Goal: Task Accomplishment & Management: Use online tool/utility

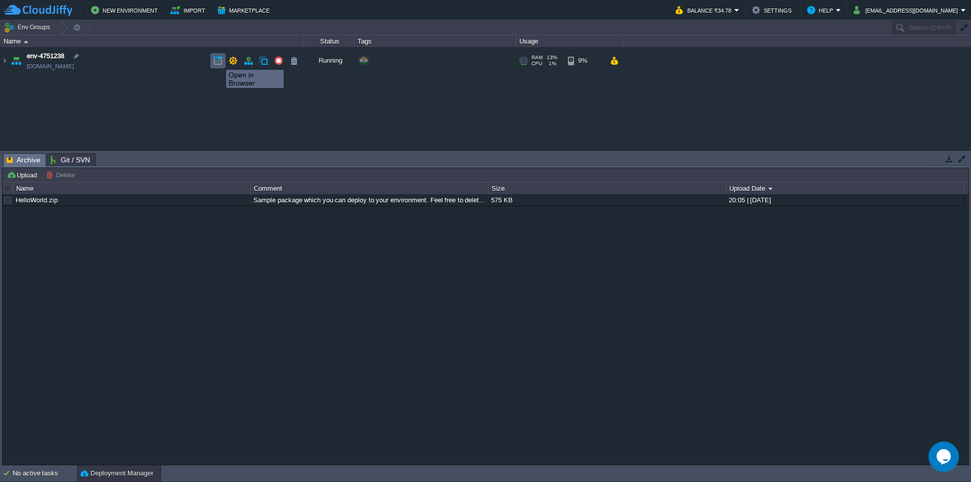
click at [219, 61] on button "button" at bounding box center [217, 60] width 9 height 9
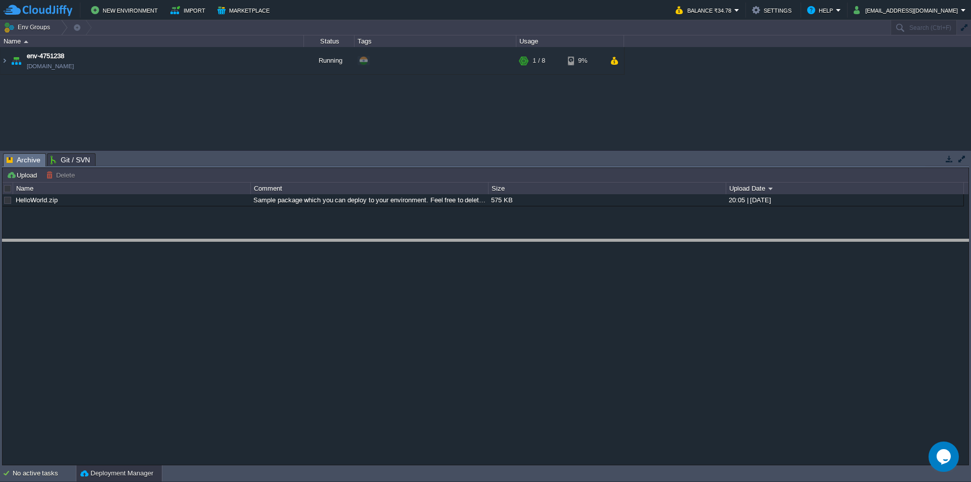
drag, startPoint x: 274, startPoint y: 165, endPoint x: 265, endPoint y: 251, distance: 86.4
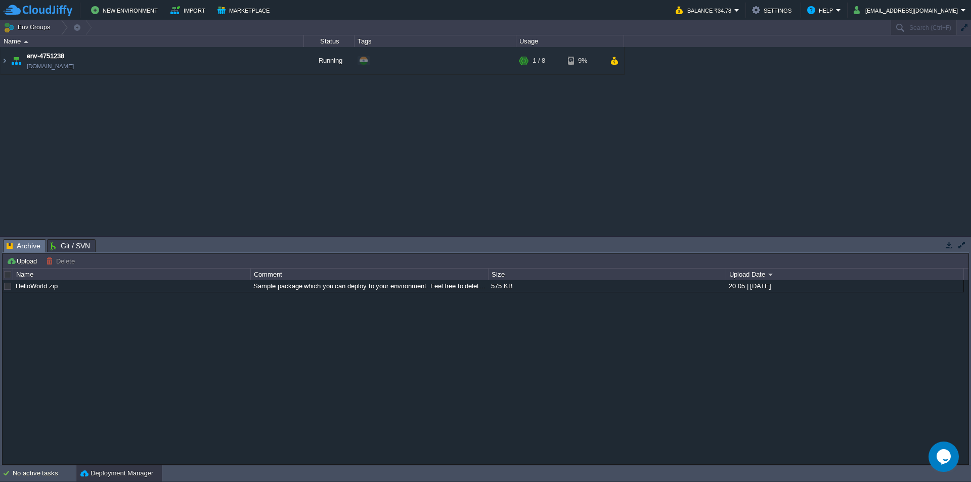
click at [141, 122] on div "env-4751238 env-4751238.cloudjiffy.net Running + Add to Env Group RAM 11% CPU 1…" at bounding box center [485, 141] width 971 height 189
click at [138, 16] on button "New Environment" at bounding box center [126, 10] width 70 height 12
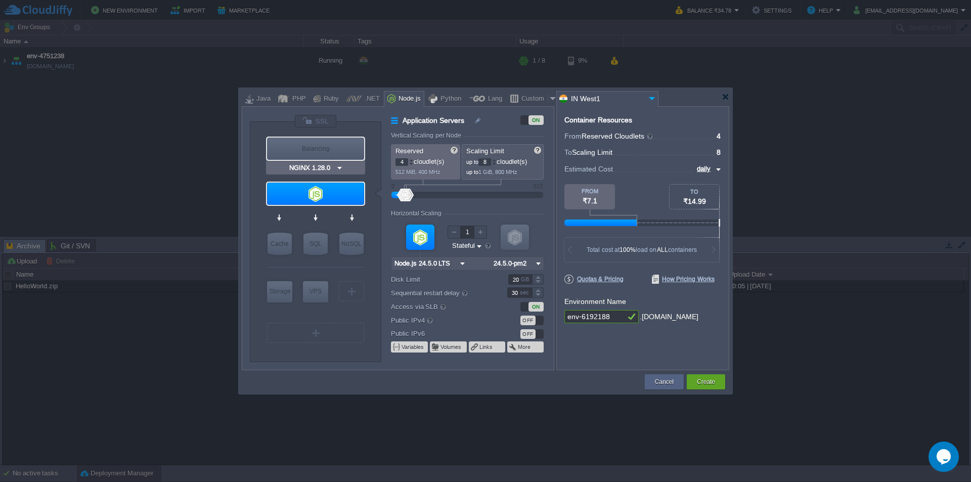
type input "Node.js 24.5.0 LTS"
click at [331, 197] on div at bounding box center [315, 194] width 97 height 22
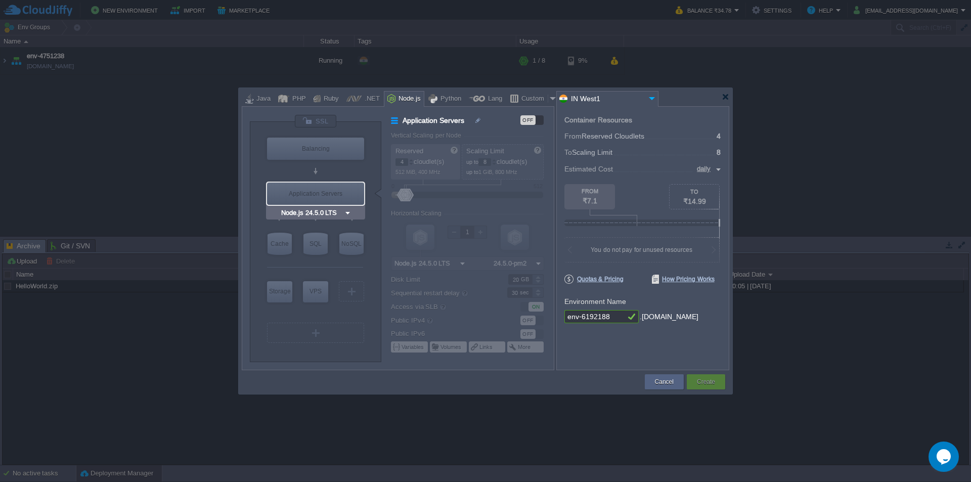
click at [331, 197] on div "Application Servers" at bounding box center [315, 194] width 97 height 22
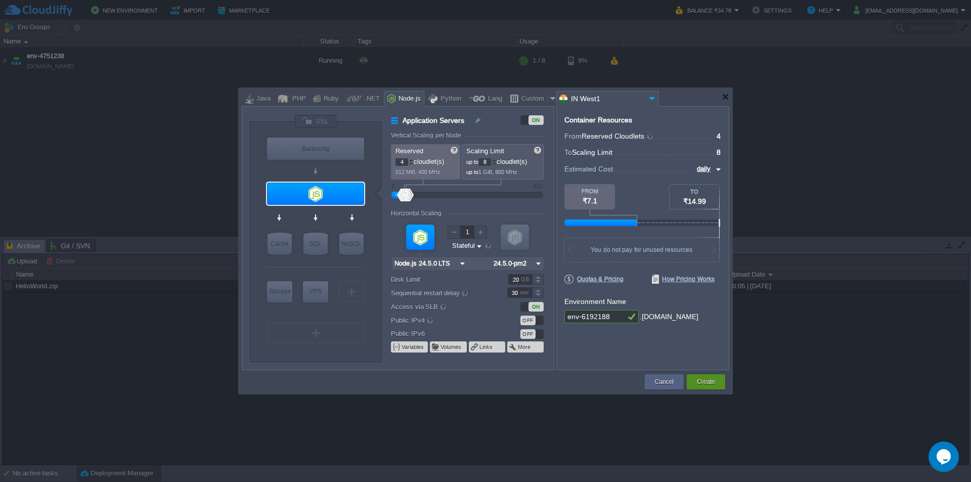
click at [713, 384] on button "Create" at bounding box center [706, 382] width 18 height 10
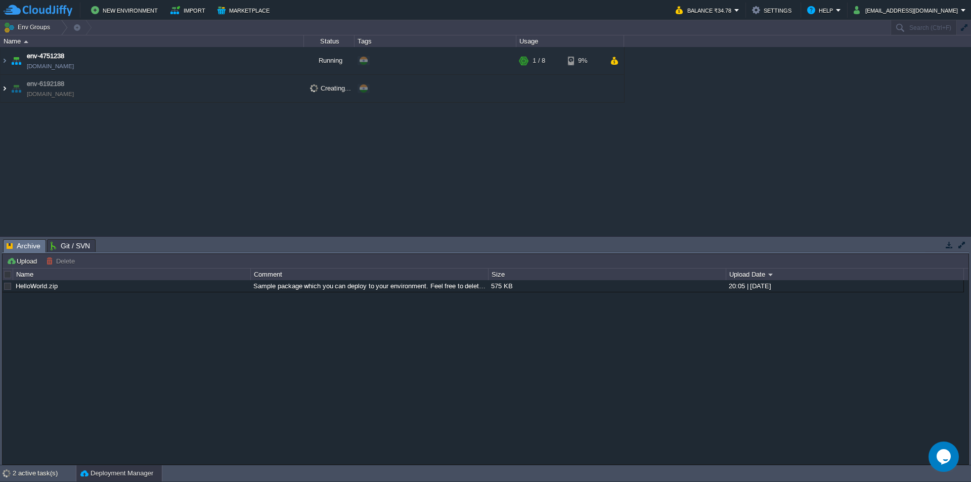
click at [7, 89] on img at bounding box center [5, 88] width 8 height 27
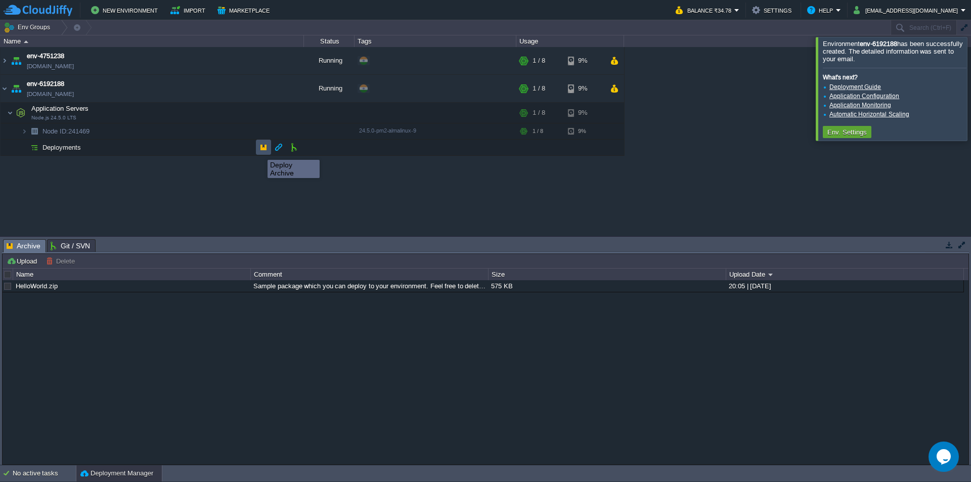
click at [260, 151] on button "button" at bounding box center [263, 147] width 9 height 9
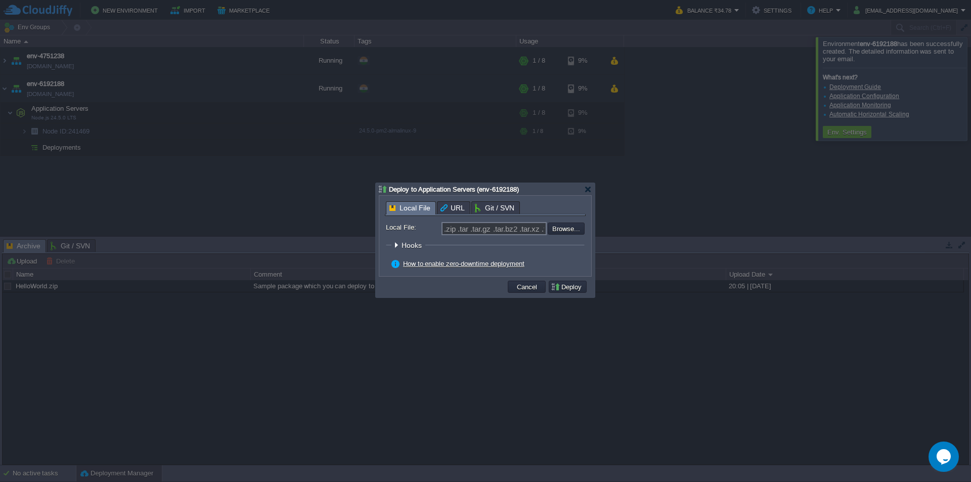
click at [448, 203] on span "URL" at bounding box center [453, 208] width 24 height 12
click at [401, 206] on span "Local File" at bounding box center [409, 208] width 41 height 13
click at [572, 229] on input "file" at bounding box center [521, 229] width 128 height 12
type input "C:\fakepath\vedacare.zip"
type input "vedacare.zip"
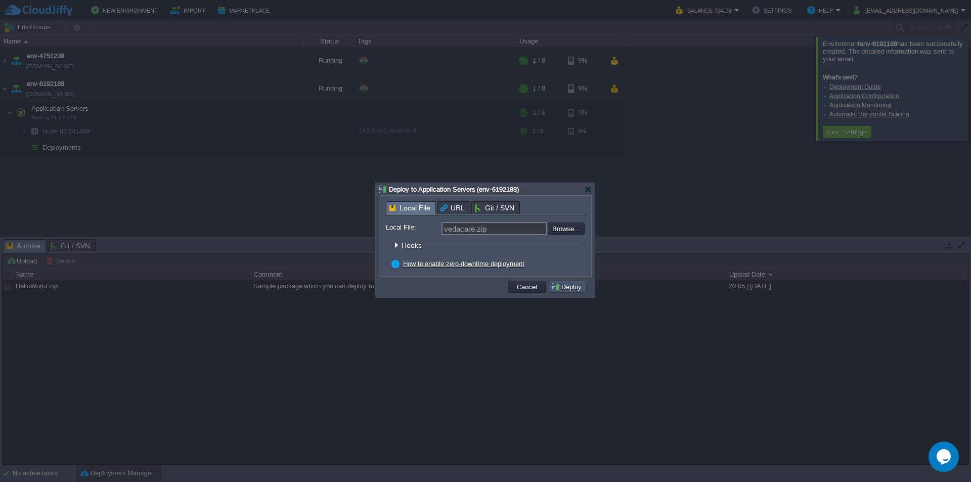
click at [568, 287] on button "Deploy" at bounding box center [568, 286] width 34 height 9
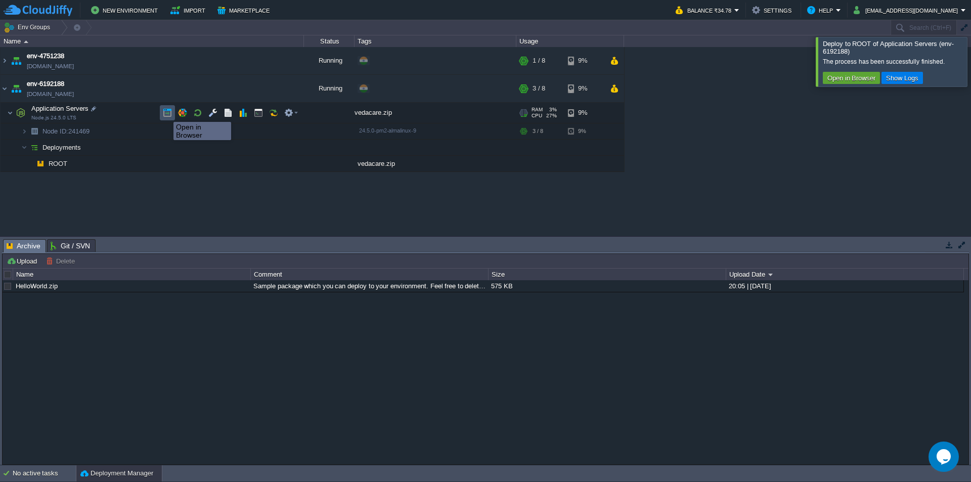
click at [166, 113] on button "button" at bounding box center [167, 112] width 9 height 9
click at [74, 163] on td "ROOT" at bounding box center [153, 164] width 304 height 16
click at [212, 113] on button "button" at bounding box center [212, 112] width 9 height 9
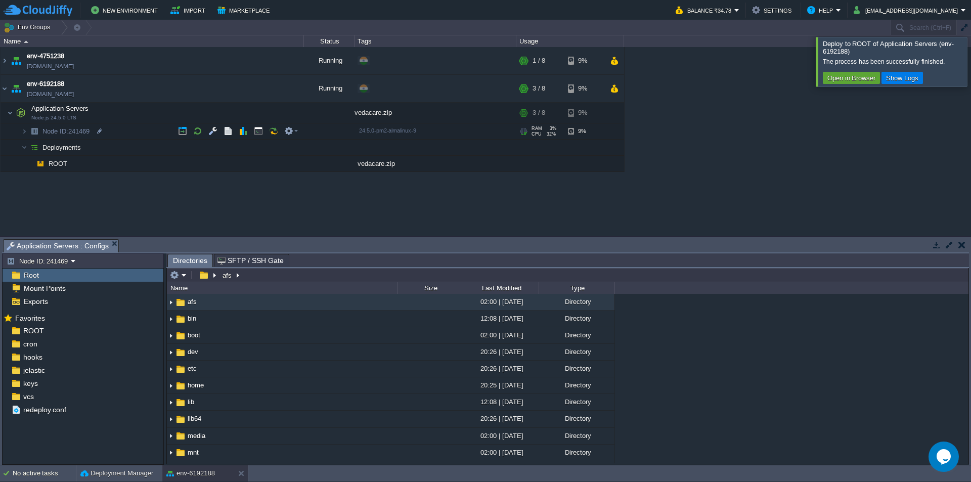
click at [76, 276] on div "Root" at bounding box center [83, 275] width 161 height 13
click at [62, 334] on div "ROOT" at bounding box center [83, 330] width 161 height 13
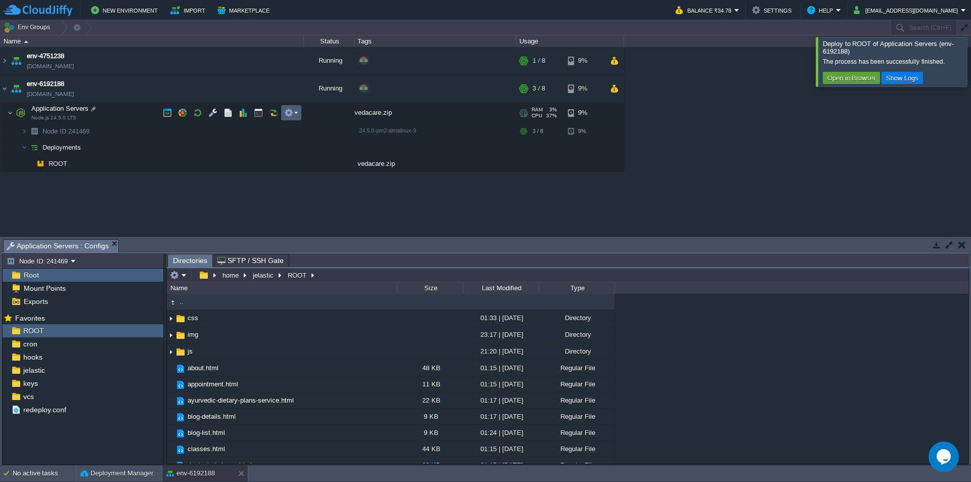
click at [297, 114] on em at bounding box center [291, 112] width 14 height 9
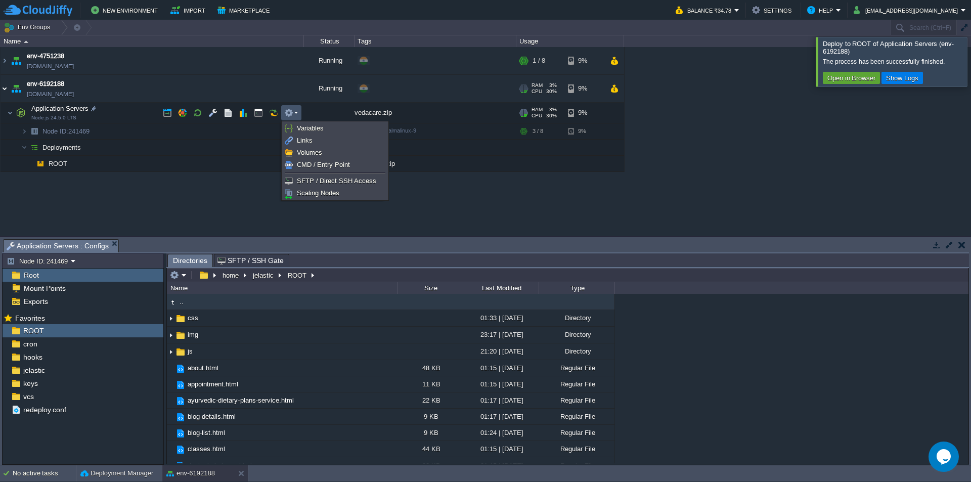
click at [3, 89] on img at bounding box center [5, 88] width 8 height 27
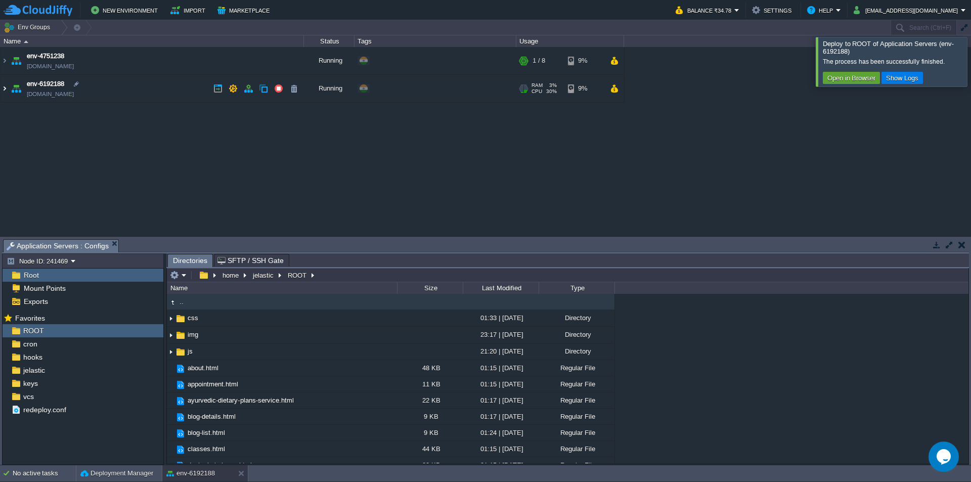
click at [4, 92] on img at bounding box center [5, 88] width 8 height 27
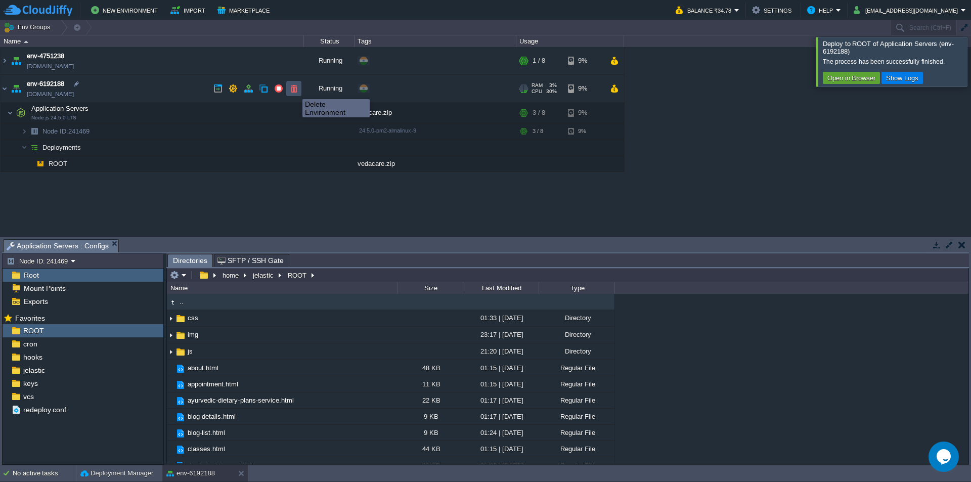
click at [295, 90] on button "button" at bounding box center [293, 88] width 9 height 9
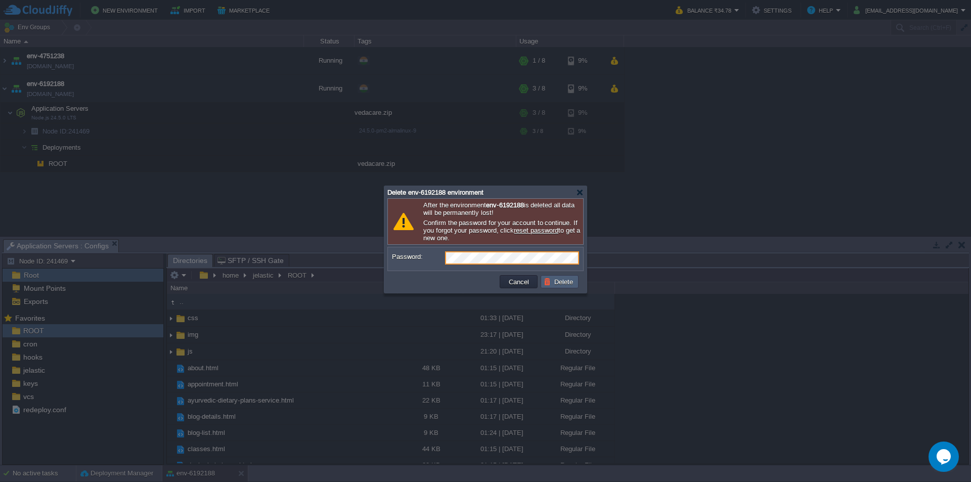
click at [566, 283] on button "Delete" at bounding box center [560, 281] width 32 height 9
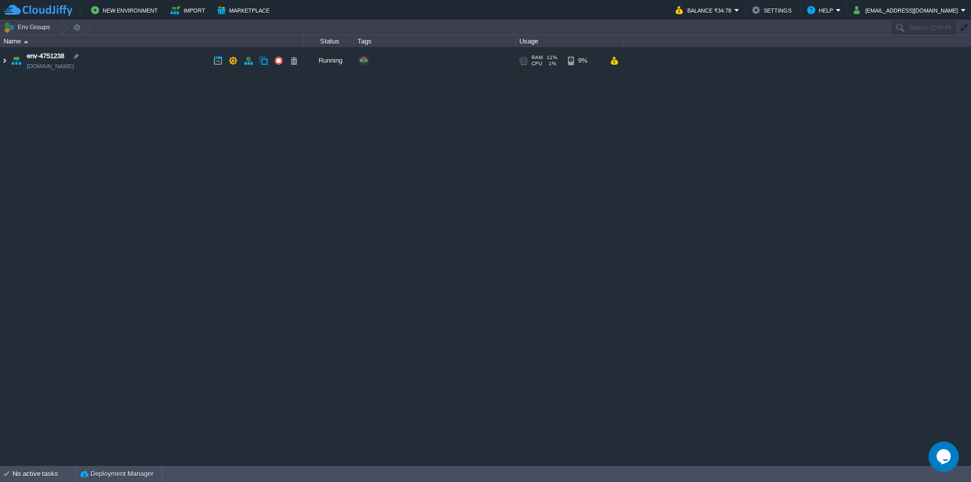
click at [3, 62] on img at bounding box center [5, 60] width 8 height 27
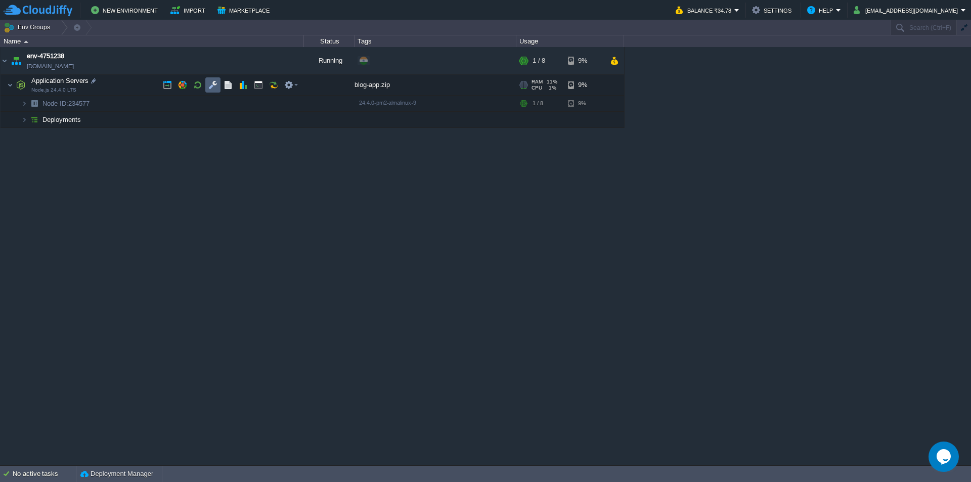
click at [208, 87] on button "button" at bounding box center [212, 84] width 9 height 9
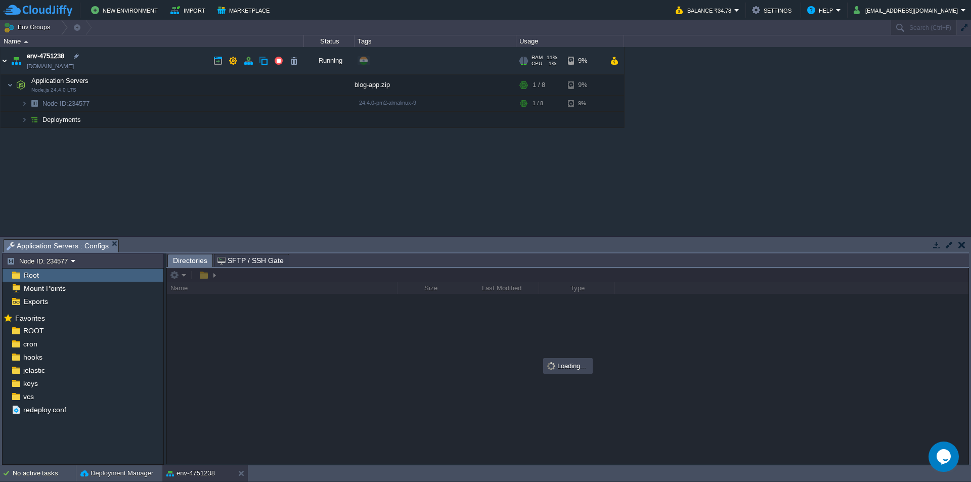
click at [5, 61] on img at bounding box center [5, 60] width 8 height 27
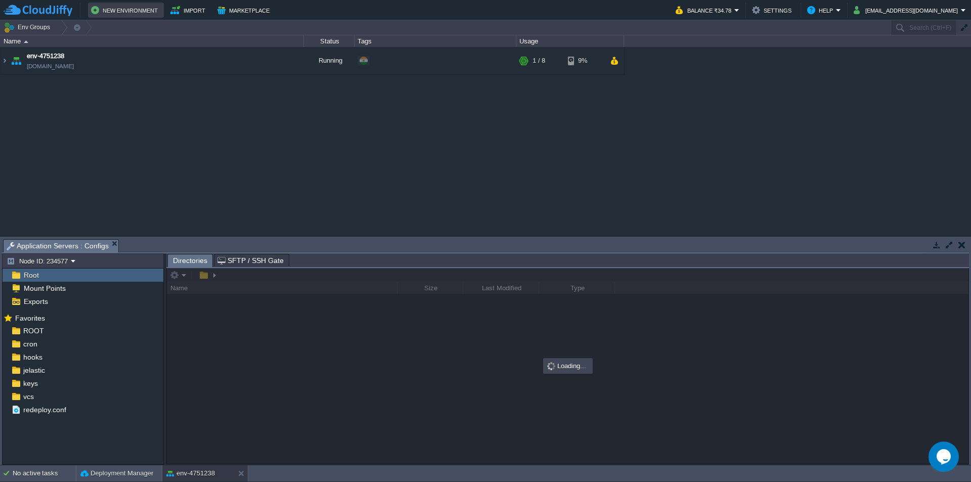
click at [138, 11] on button "New Environment" at bounding box center [126, 10] width 70 height 12
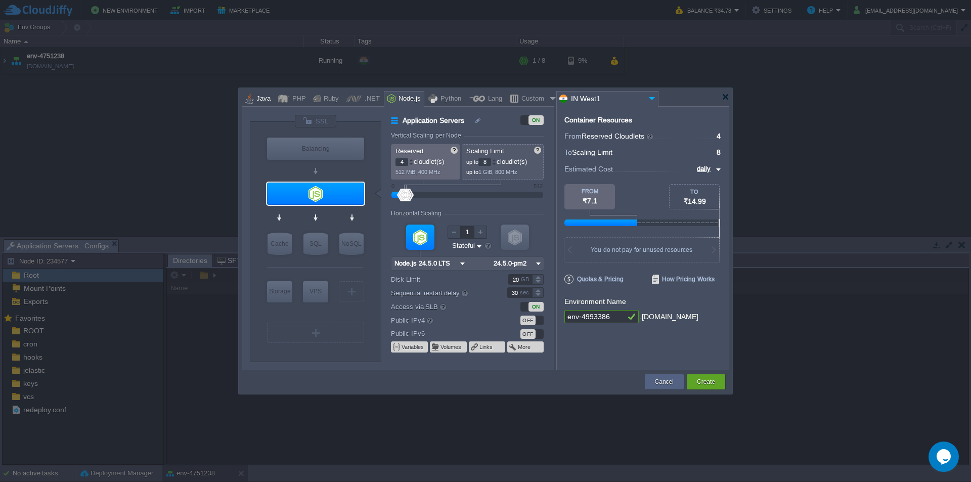
click at [251, 97] on div at bounding box center [249, 98] width 8 height 15
type input "Application Servers"
type input "1"
type input "6"
type input "Tomcat 11.0.10"
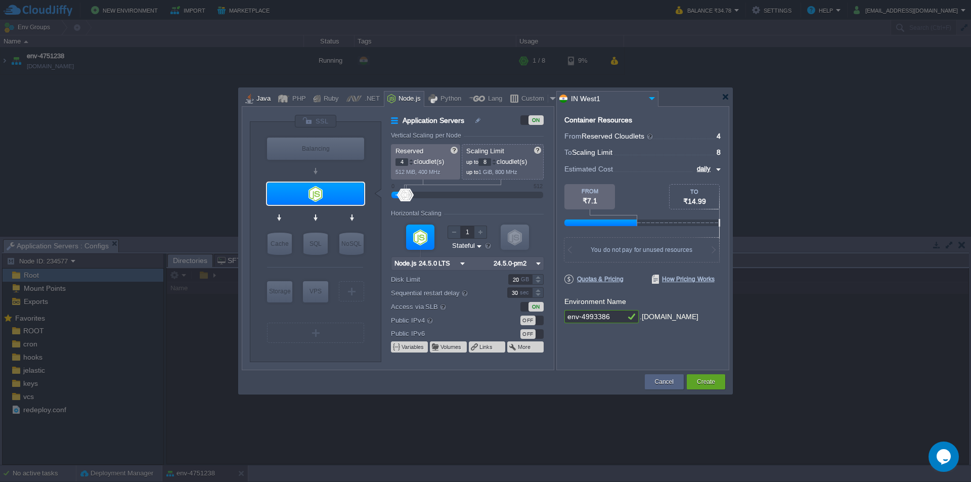
type input "Oracle OpenJD..."
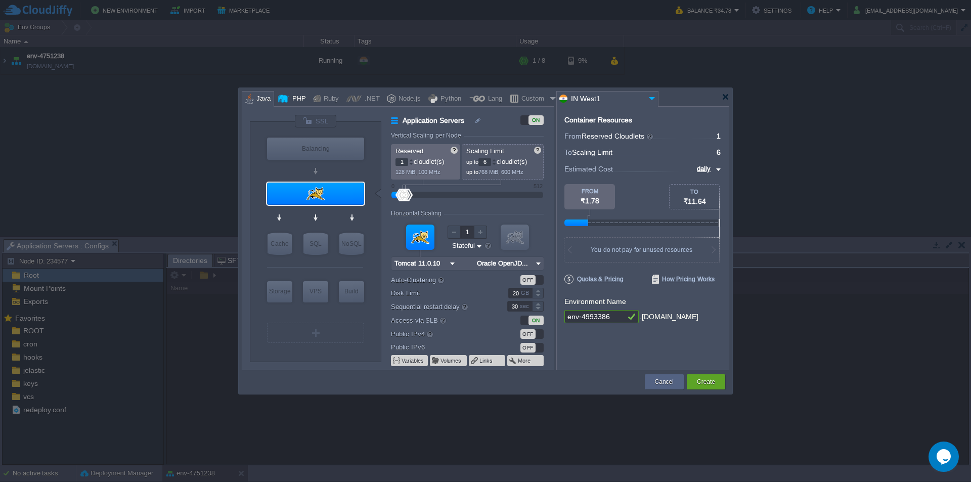
click at [294, 98] on div "PHP" at bounding box center [297, 99] width 17 height 15
type input "Application Servers"
type input "4"
type input "Apache [DATE]"
type input "PHP 8.4.11"
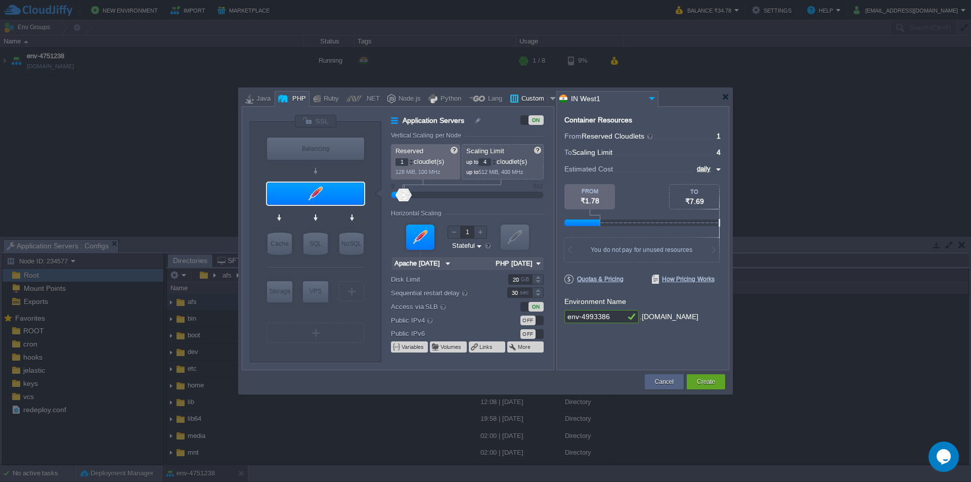
click at [548, 98] on div at bounding box center [553, 98] width 10 height 15
type input "Application Servers"
type input "16"
type input "Docker Image"
type input "Stateless"
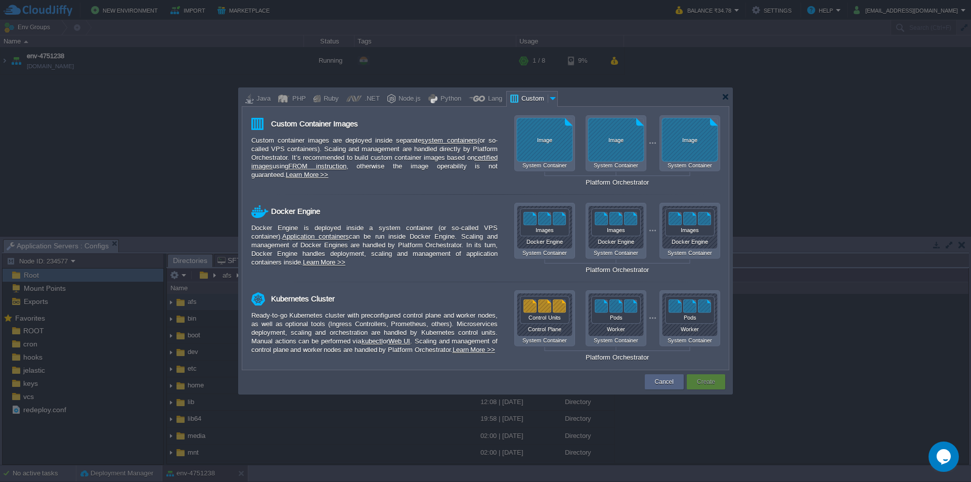
click at [548, 98] on div at bounding box center [553, 98] width 10 height 15
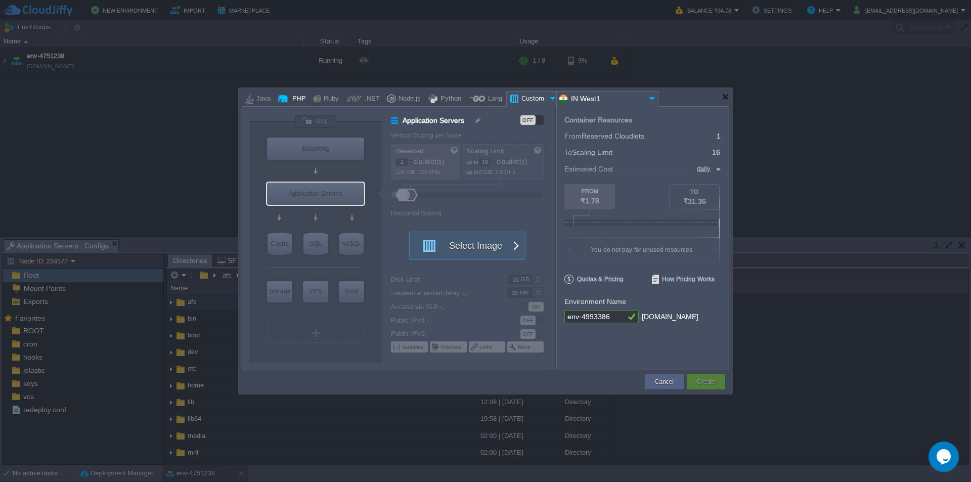
click at [293, 102] on div "PHP" at bounding box center [297, 99] width 17 height 15
type input "Application Servers"
type input "4"
type input "Apache [DATE]"
type input "PHP 8.4.11"
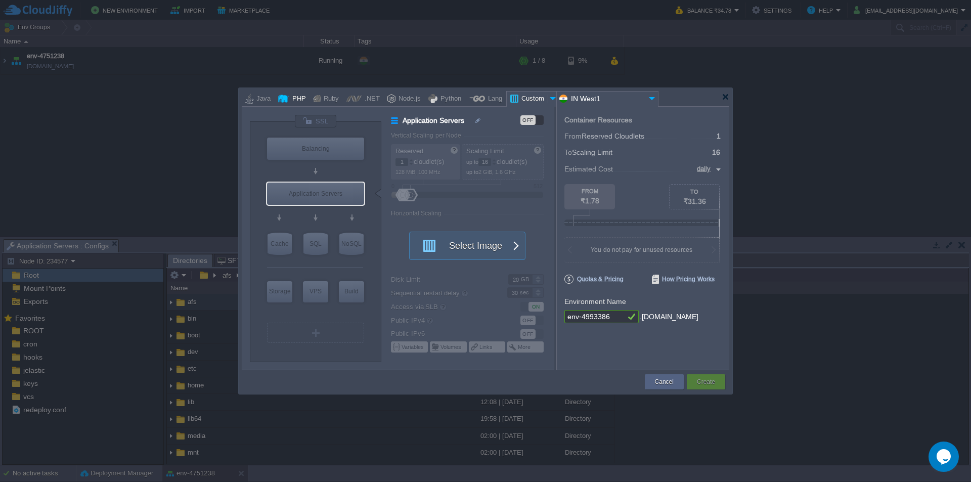
type input "Stateful"
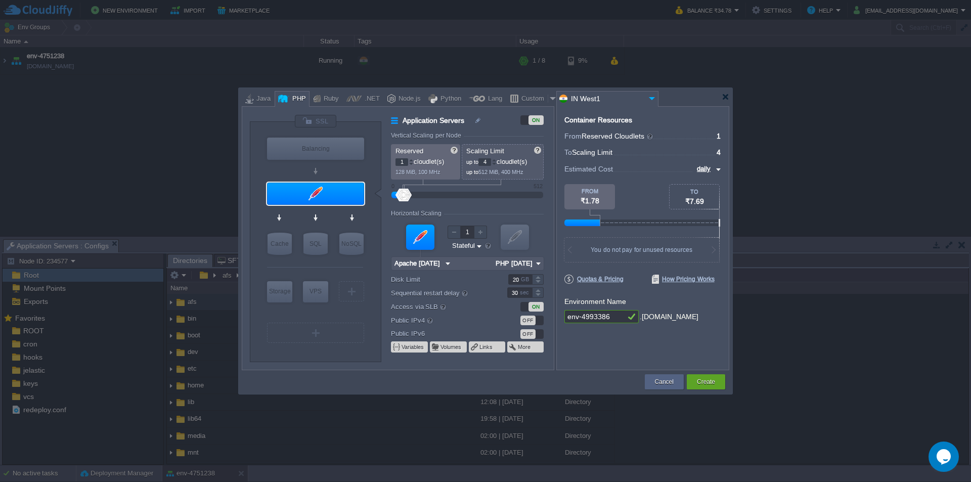
type input "Redis 7.2.4"
click at [712, 387] on div "Create" at bounding box center [706, 381] width 23 height 15
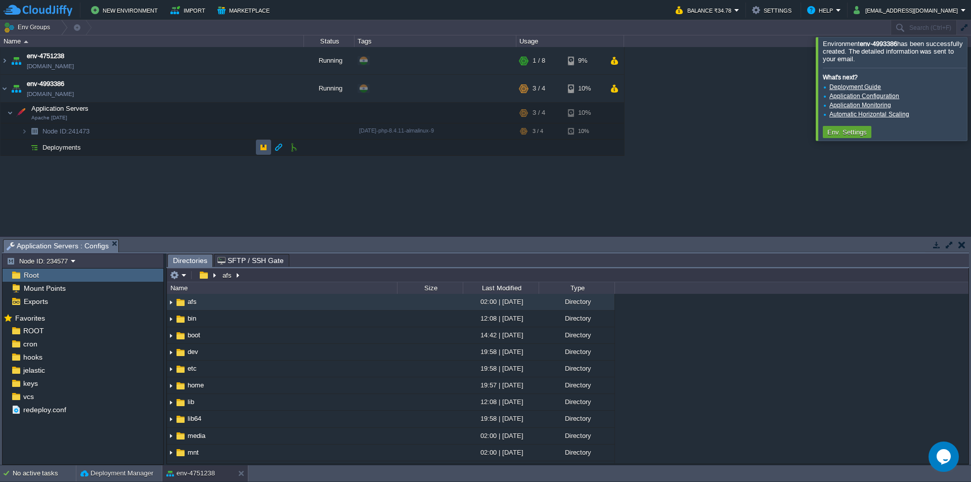
click at [261, 149] on button "button" at bounding box center [263, 147] width 9 height 9
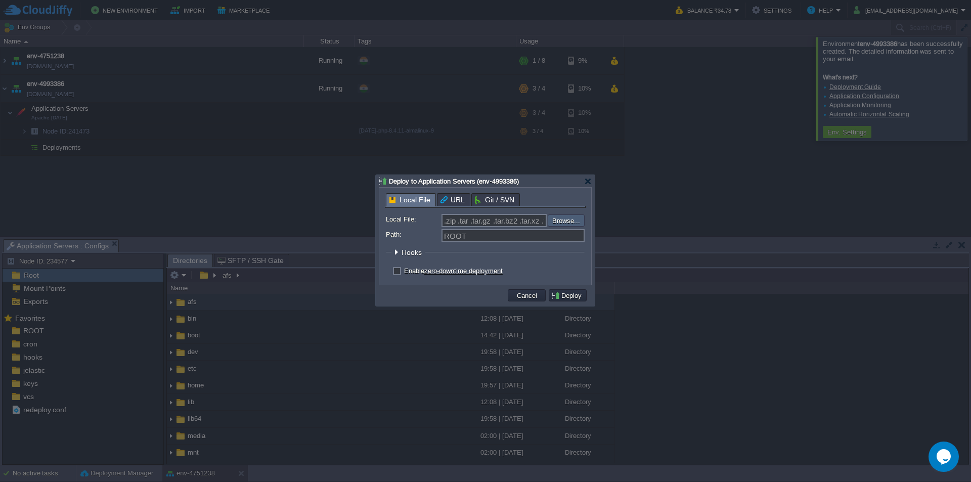
click at [568, 221] on input "file" at bounding box center [521, 220] width 128 height 12
type input "C:\fakepath\vedacare.zip"
type input "vedacare.zip"
click at [568, 299] on button "Deploy" at bounding box center [568, 295] width 34 height 9
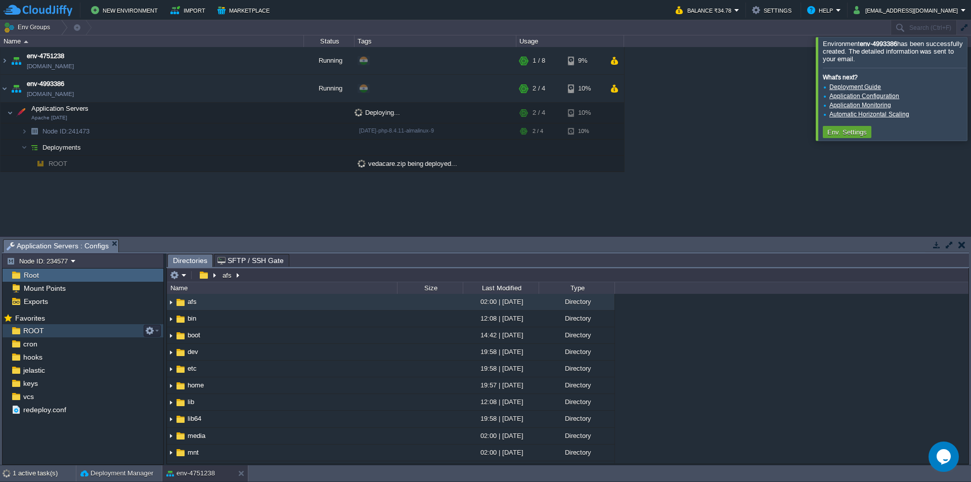
click at [41, 330] on span "ROOT" at bounding box center [33, 330] width 24 height 9
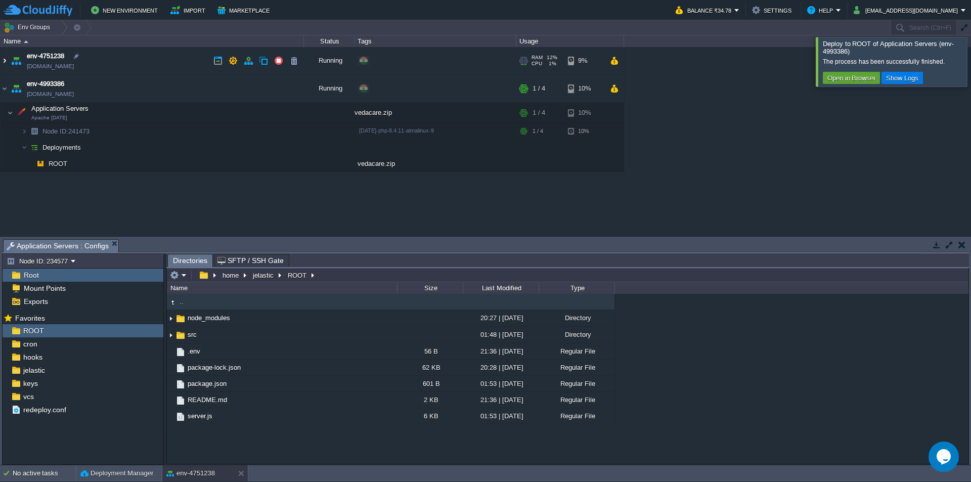
click at [6, 62] on img at bounding box center [5, 60] width 8 height 27
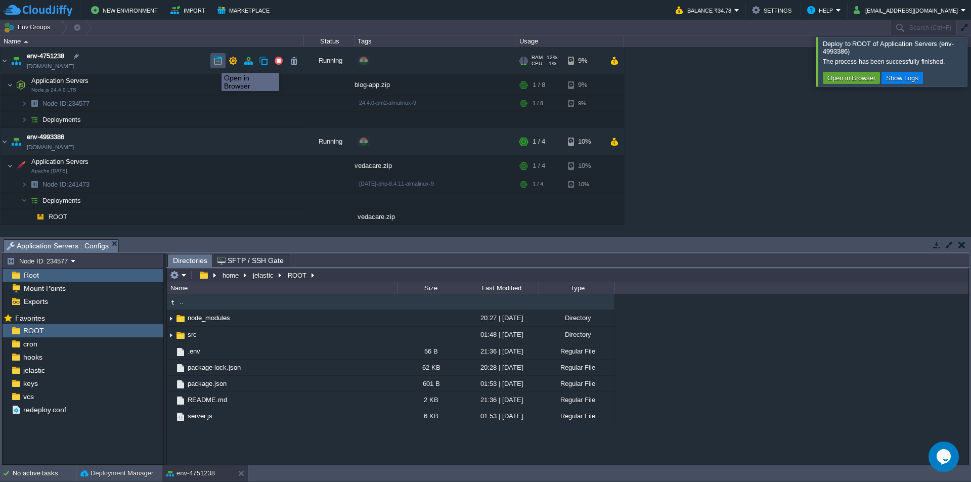
click at [214, 64] on button "button" at bounding box center [217, 60] width 9 height 9
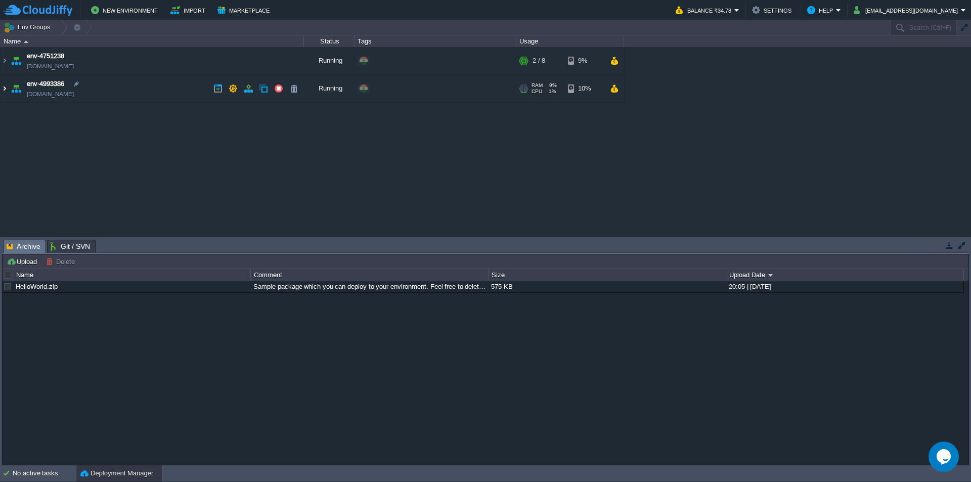
click at [4, 92] on img at bounding box center [5, 88] width 8 height 27
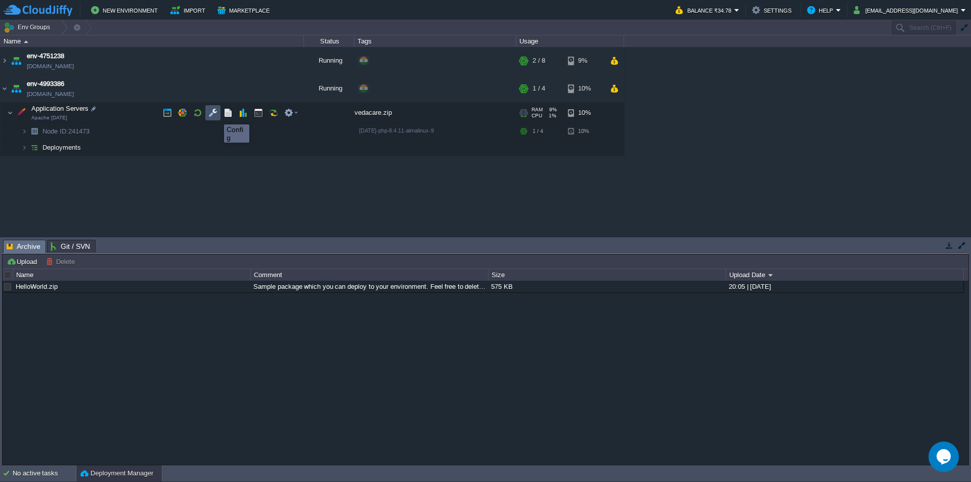
click at [216, 115] on button "button" at bounding box center [212, 112] width 9 height 9
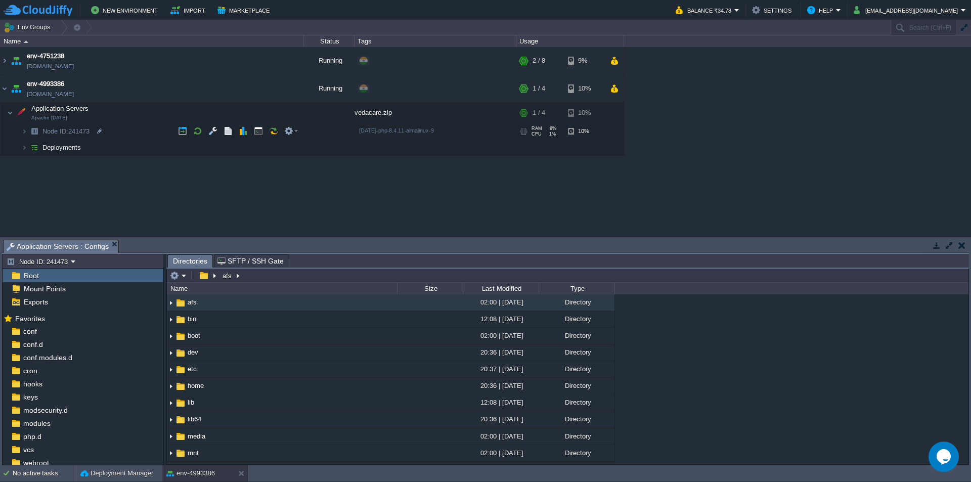
click at [60, 276] on div "Root" at bounding box center [83, 275] width 161 height 13
click at [48, 429] on div "webroot" at bounding box center [83, 433] width 161 height 13
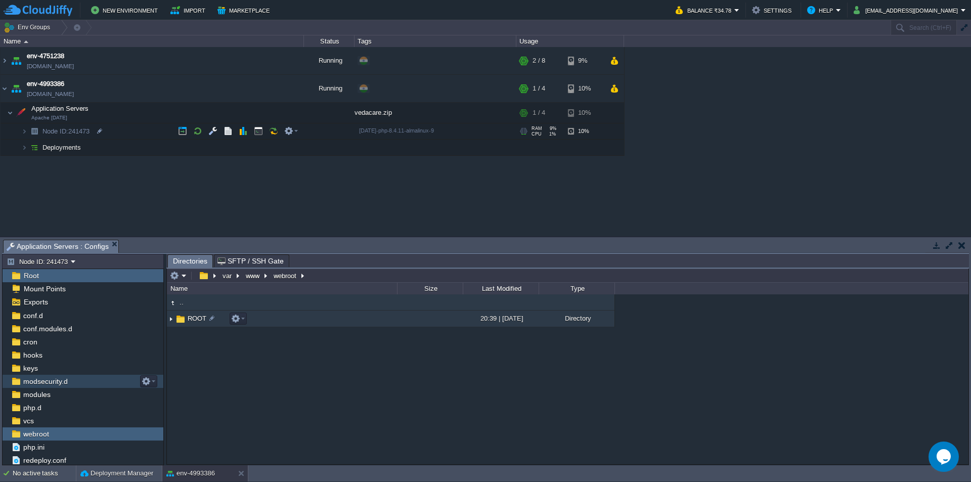
click at [170, 319] on img at bounding box center [171, 319] width 8 height 16
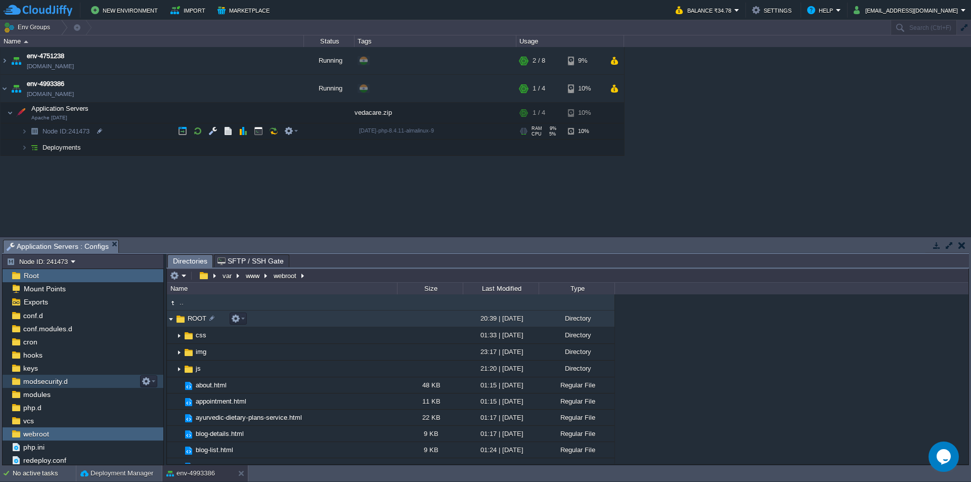
click at [184, 319] on img at bounding box center [180, 319] width 11 height 11
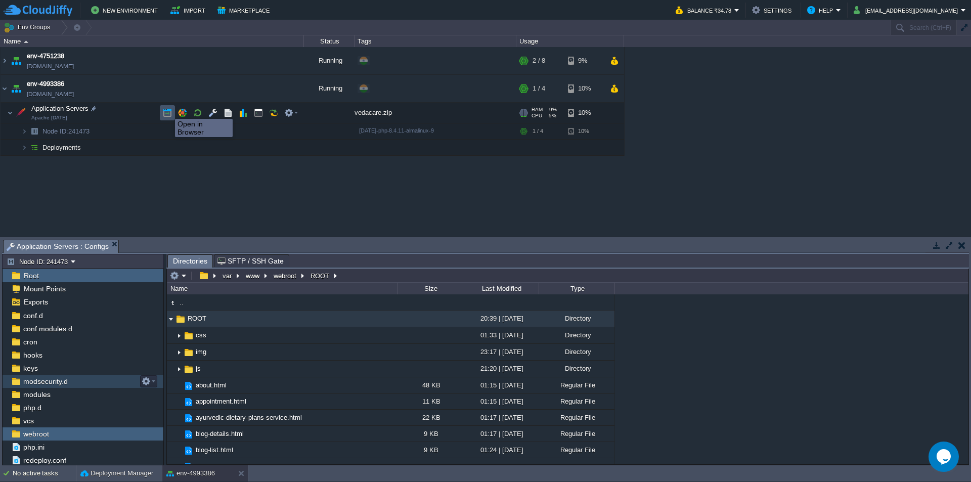
click at [167, 110] on button "button" at bounding box center [167, 112] width 9 height 9
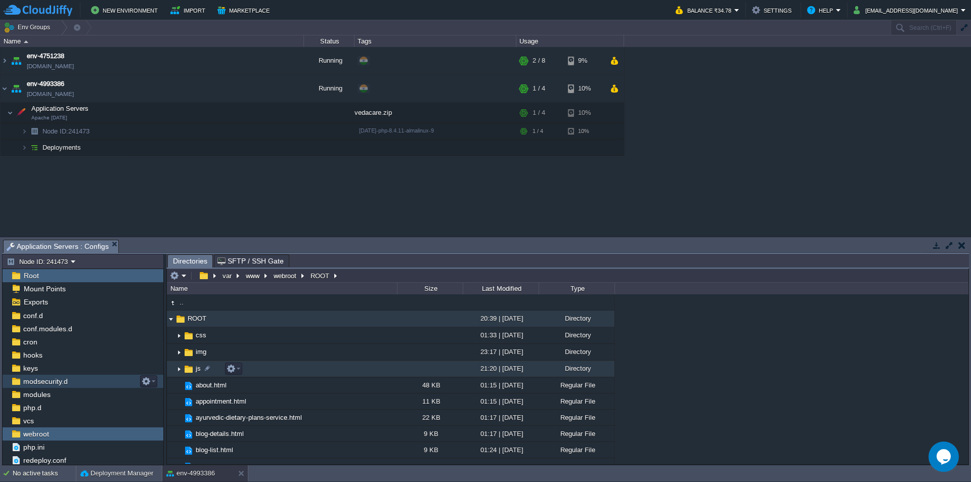
click at [194, 370] on span "js" at bounding box center [198, 368] width 8 height 9
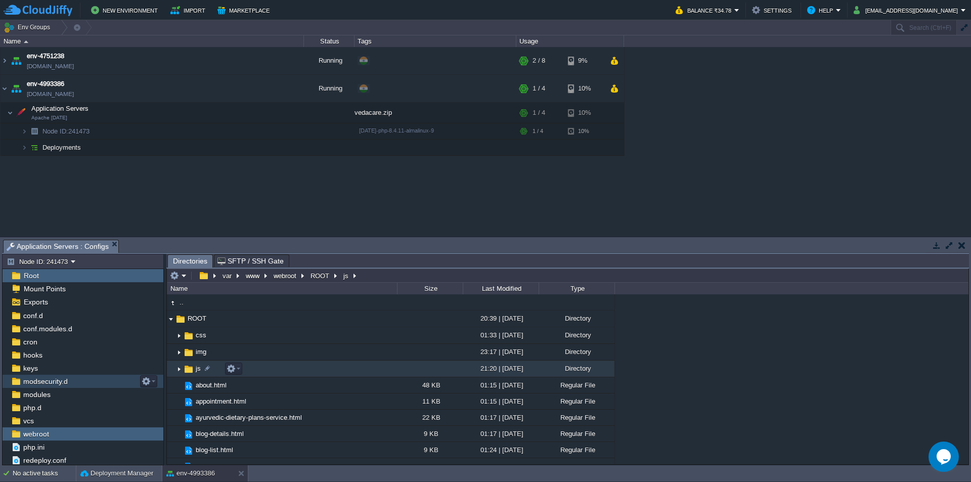
click at [194, 370] on span "js" at bounding box center [198, 368] width 8 height 9
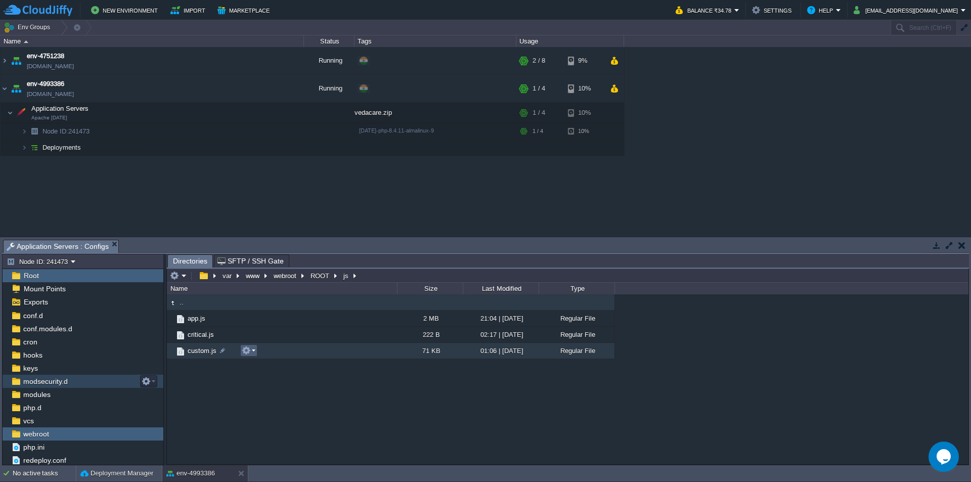
click at [254, 351] on em at bounding box center [249, 350] width 14 height 9
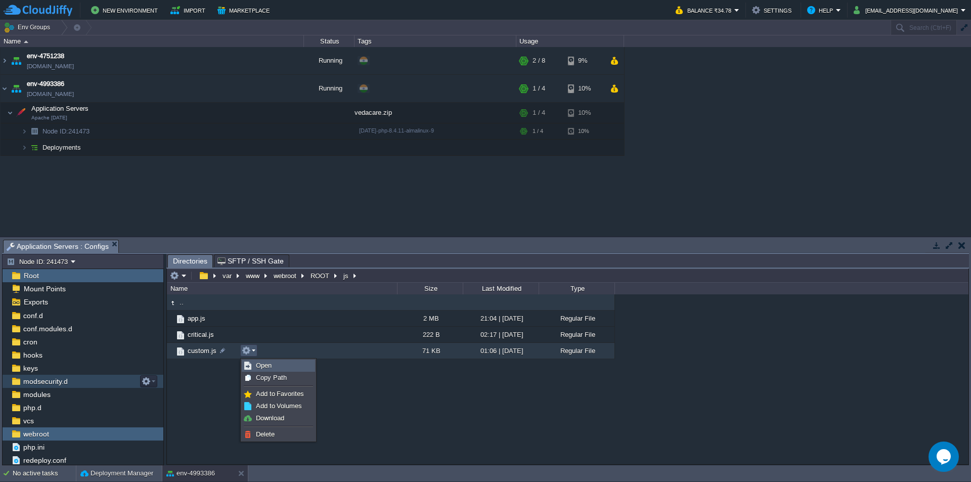
click at [272, 362] on link "Open" at bounding box center [278, 365] width 72 height 11
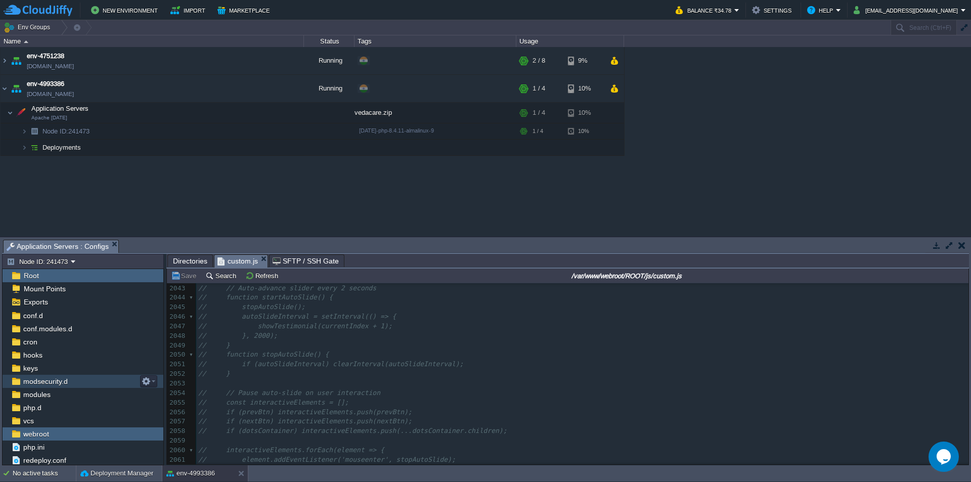
scroll to position [19360, 0]
click at [572, 387] on pre "​" at bounding box center [582, 387] width 772 height 10
type textarea "-"
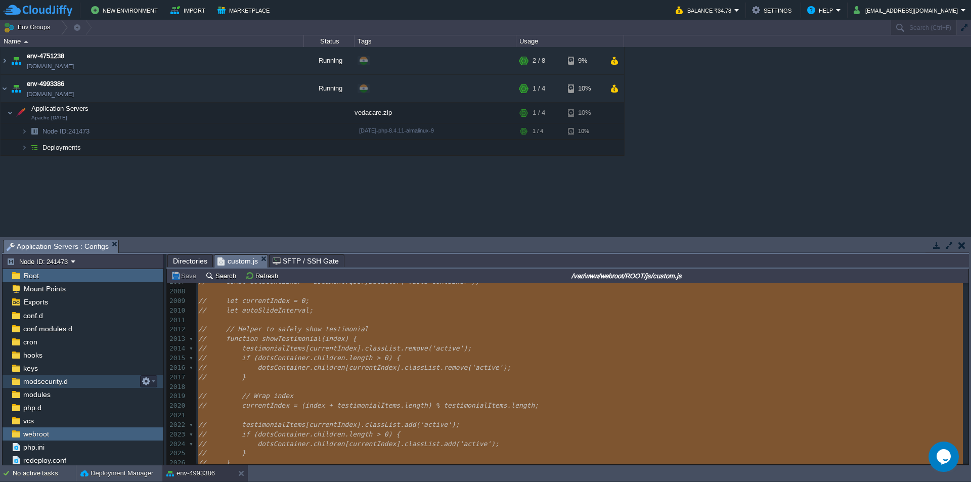
type textarea "\"
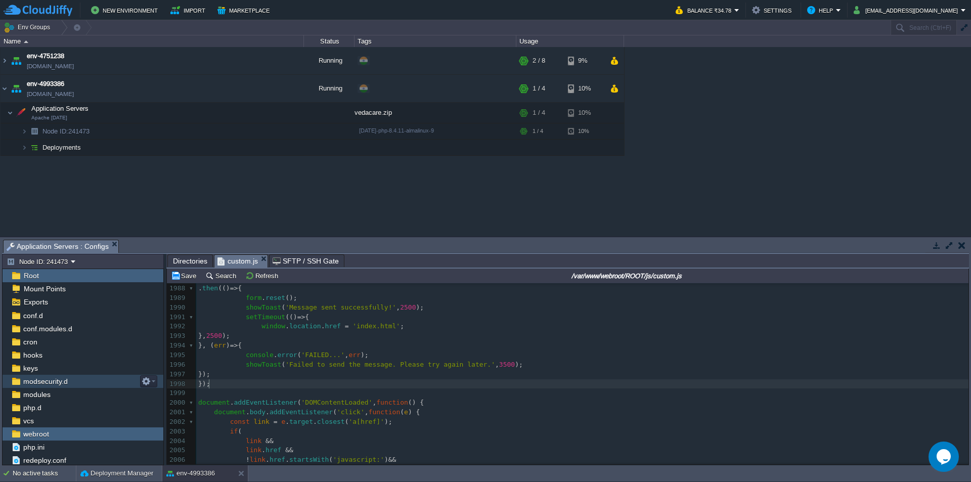
click at [572, 387] on pre "});" at bounding box center [582, 384] width 772 height 10
click at [180, 275] on button "Save" at bounding box center [185, 275] width 28 height 9
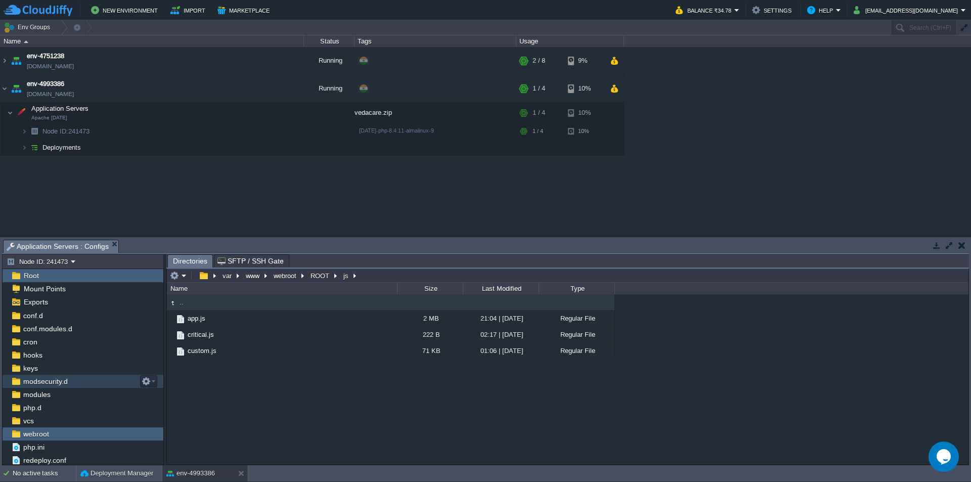
click at [172, 302] on img at bounding box center [172, 302] width 11 height 11
click at [180, 305] on span ".." at bounding box center [181, 302] width 7 height 9
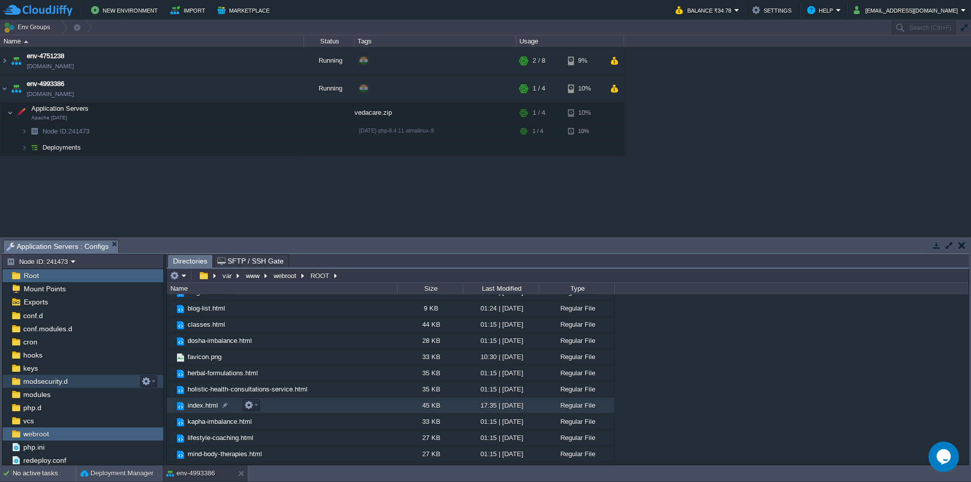
scroll to position [127, 0]
click at [255, 403] on em at bounding box center [251, 402] width 14 height 9
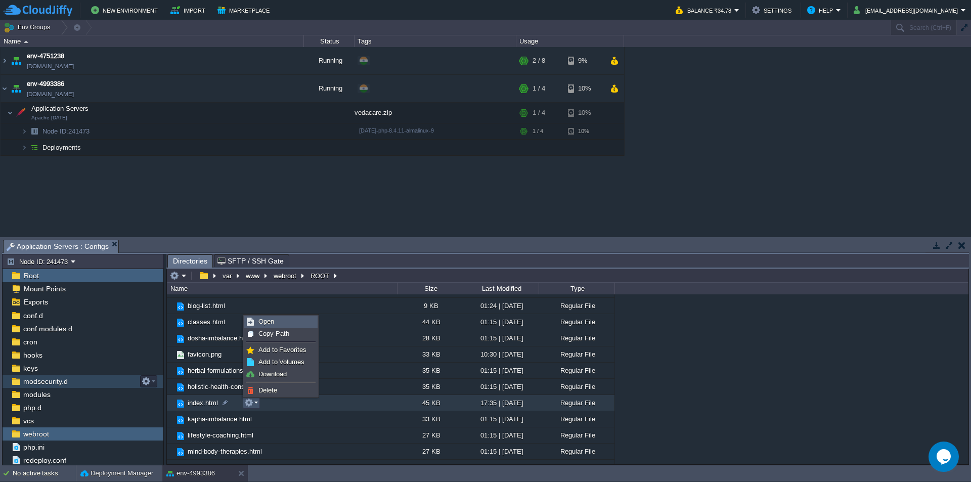
click at [278, 322] on link "Open" at bounding box center [281, 321] width 72 height 11
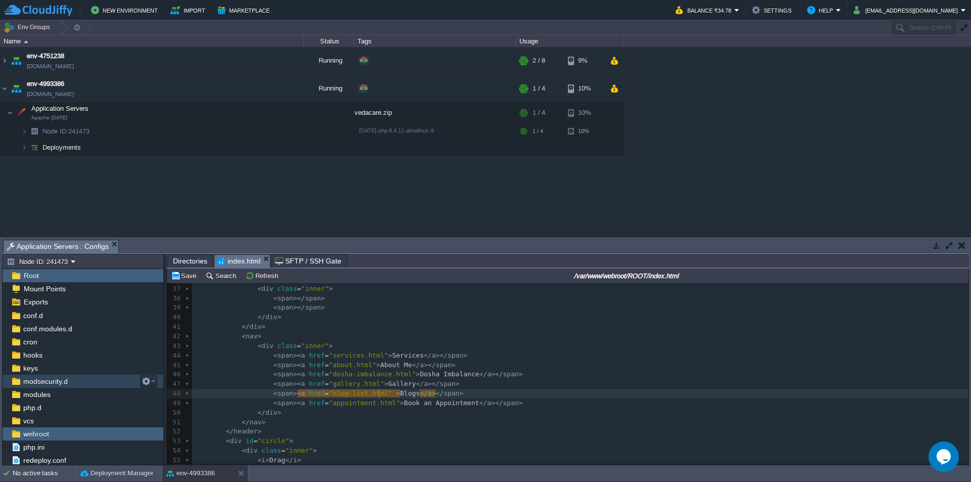
scroll to position [4, 3]
paste textarea
click at [185, 278] on button "Save" at bounding box center [185, 275] width 28 height 9
click at [184, 275] on button "Save" at bounding box center [185, 275] width 28 height 9
click at [7, 60] on img at bounding box center [5, 60] width 8 height 27
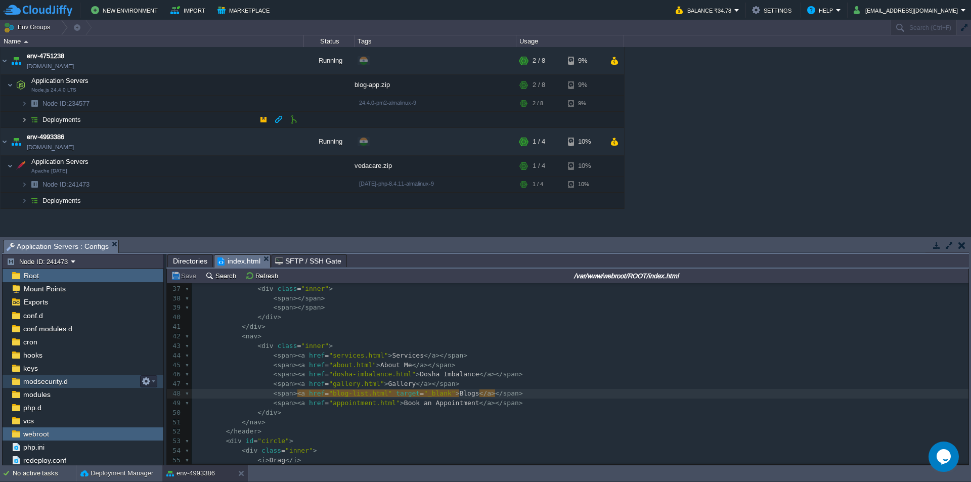
click at [24, 121] on img at bounding box center [24, 120] width 6 height 16
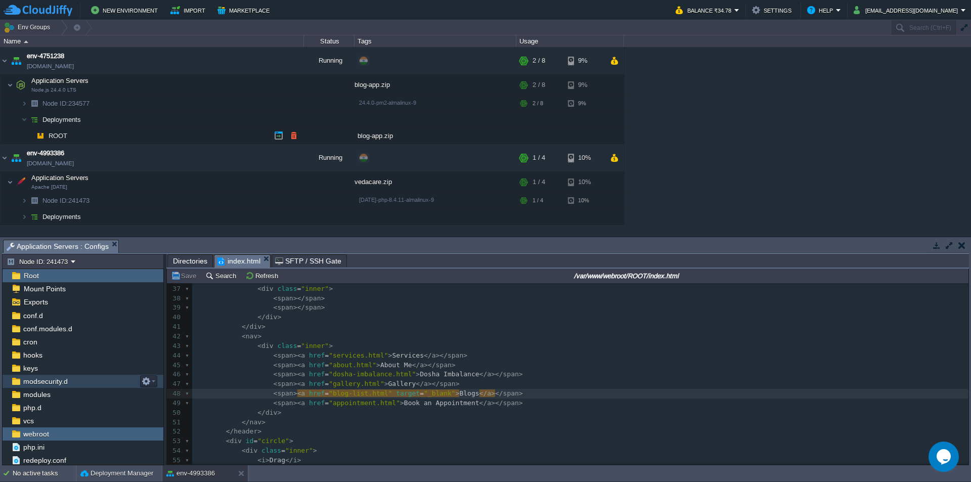
click at [65, 134] on span "ROOT" at bounding box center [58, 136] width 21 height 9
click at [229, 84] on button "button" at bounding box center [228, 84] width 9 height 9
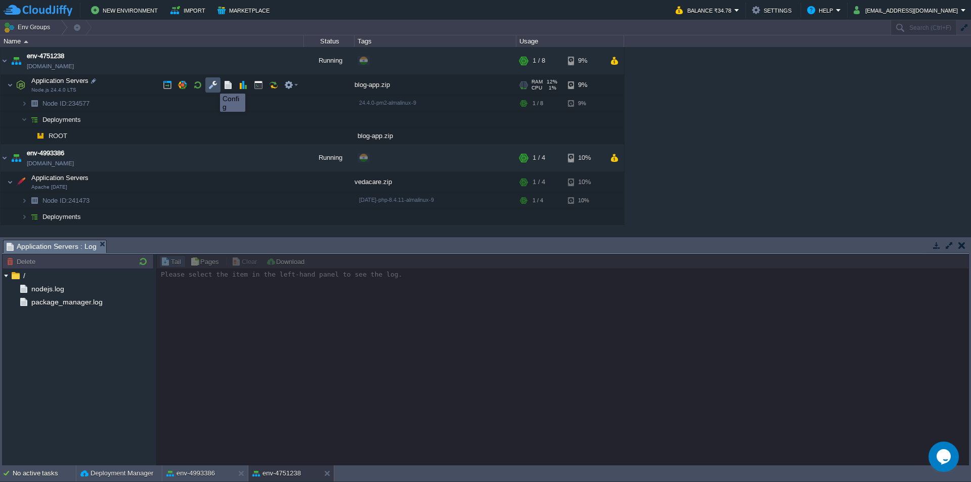
click at [212, 84] on button "button" at bounding box center [212, 84] width 9 height 9
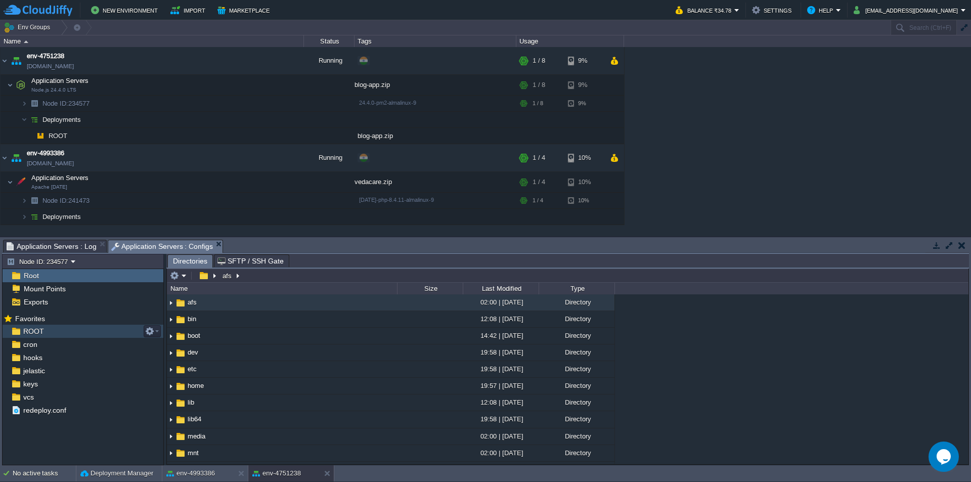
click at [48, 327] on div "ROOT" at bounding box center [83, 331] width 161 height 13
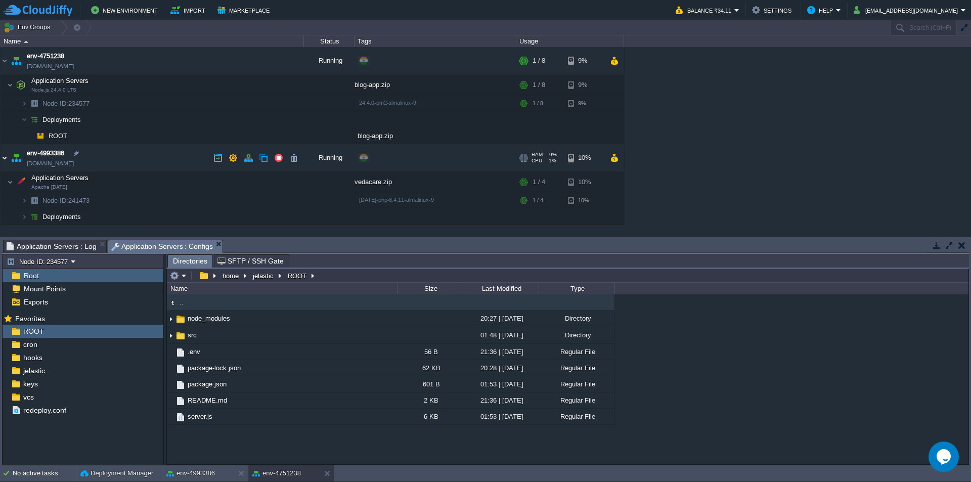
click at [4, 156] on img at bounding box center [5, 157] width 8 height 27
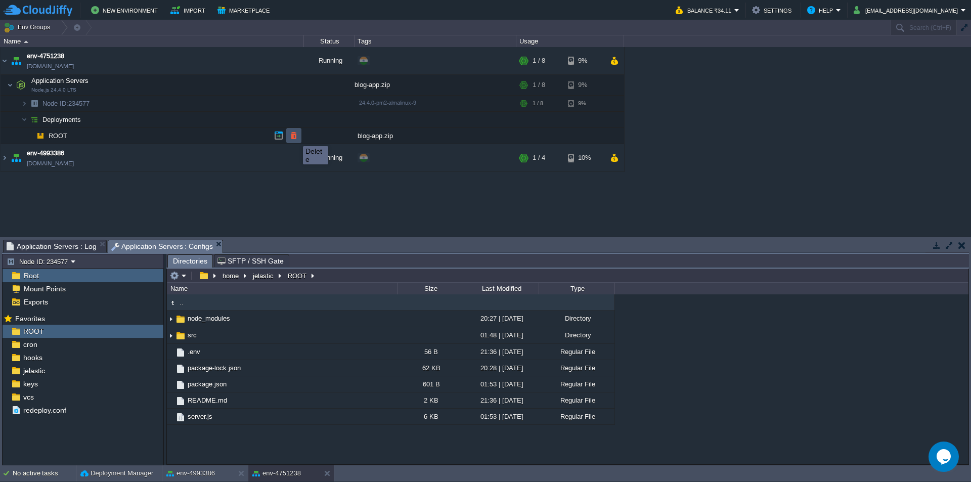
click at [295, 137] on button "button" at bounding box center [293, 135] width 9 height 9
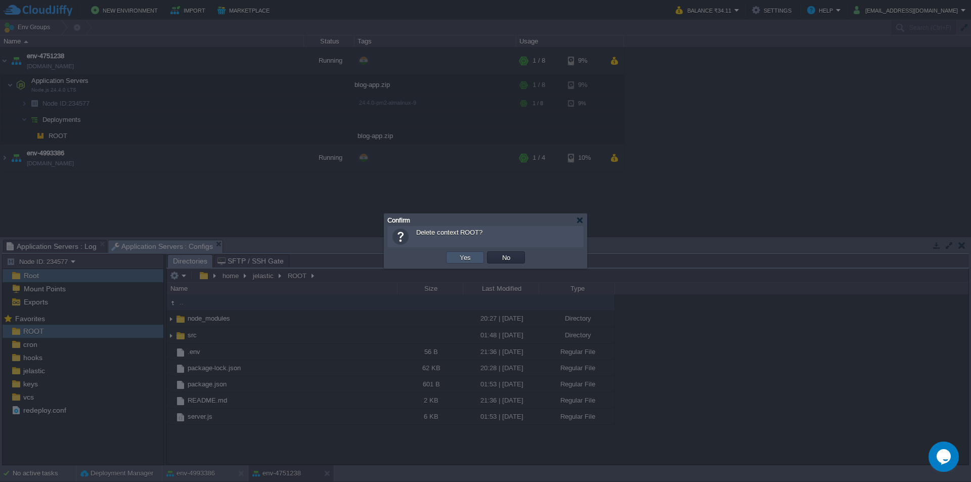
click at [470, 256] on button "Yes" at bounding box center [465, 257] width 17 height 9
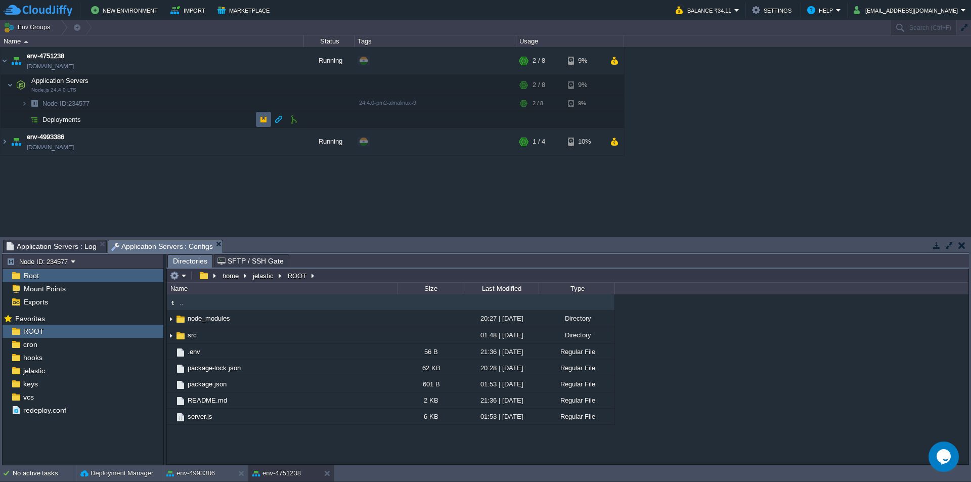
click at [266, 119] on button "button" at bounding box center [263, 119] width 9 height 9
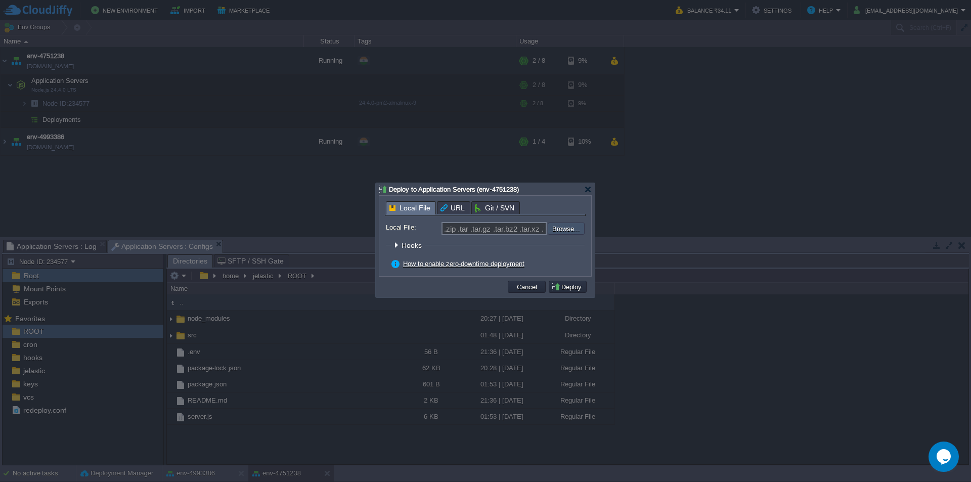
click at [564, 226] on input "file" at bounding box center [521, 229] width 128 height 12
type input "C:\fakepath\blog-app.zip"
type input "blog-app.zip"
click at [566, 285] on button "Deploy" at bounding box center [568, 286] width 34 height 9
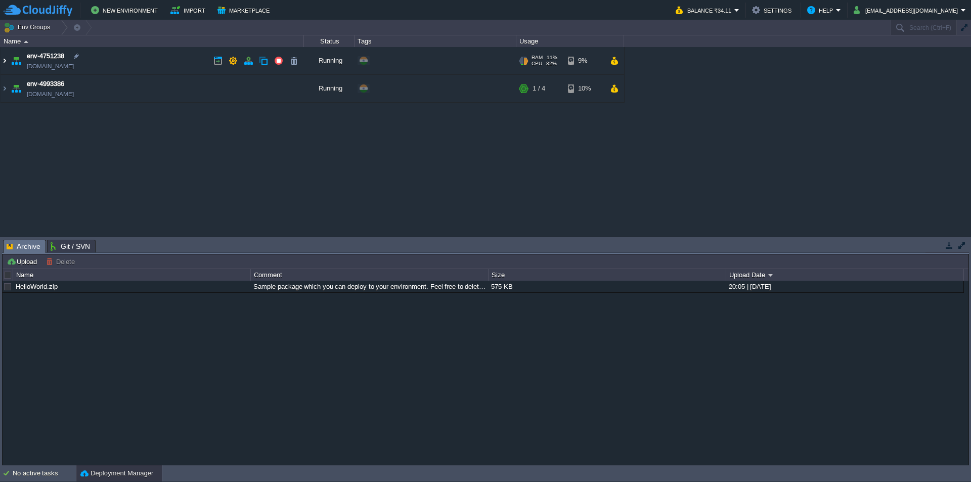
click at [5, 61] on img at bounding box center [5, 60] width 8 height 27
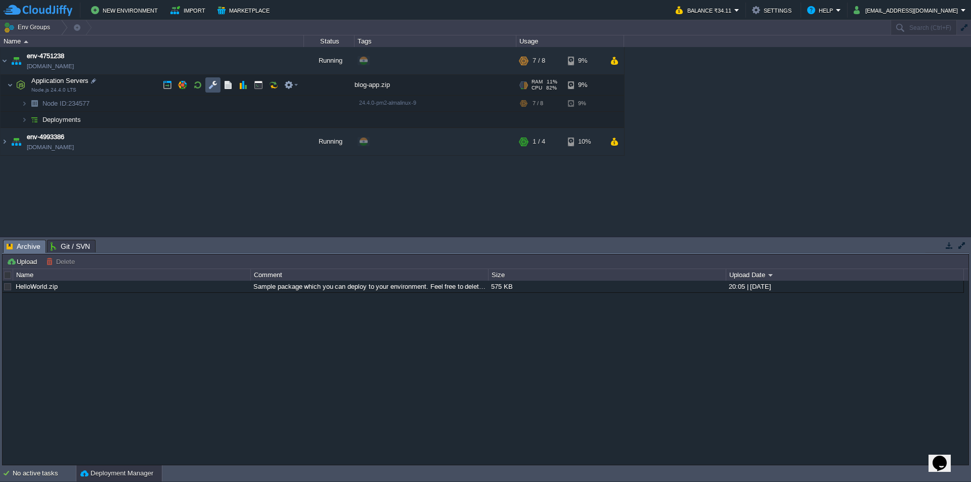
click at [216, 88] on button "button" at bounding box center [212, 84] width 9 height 9
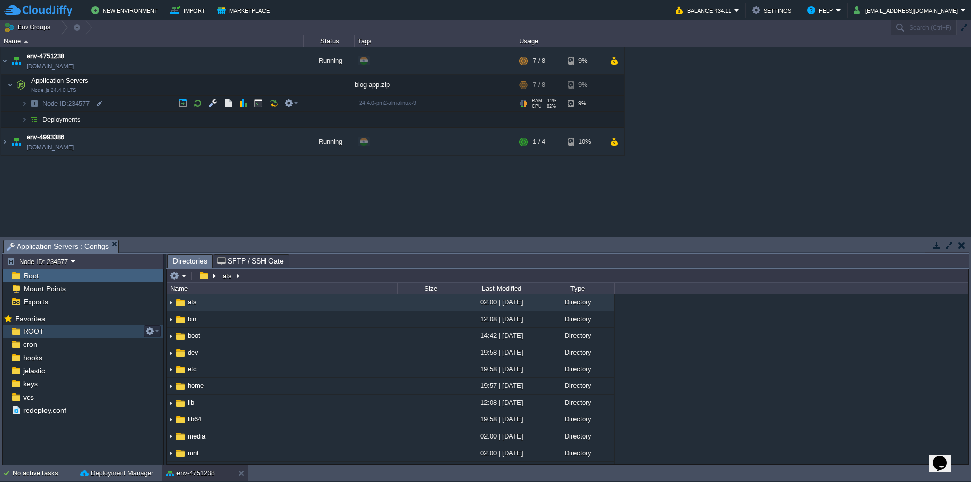
click at [42, 329] on span "ROOT" at bounding box center [33, 331] width 24 height 9
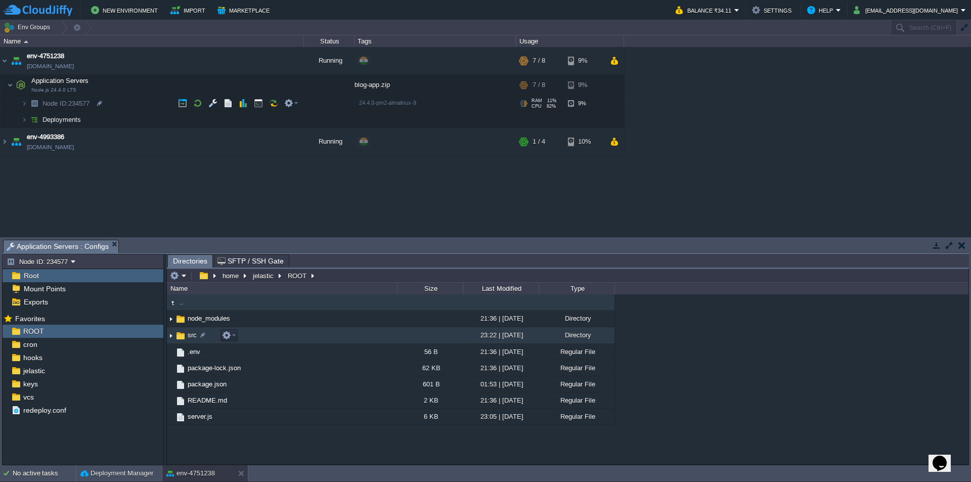
click at [169, 336] on img at bounding box center [171, 336] width 8 height 16
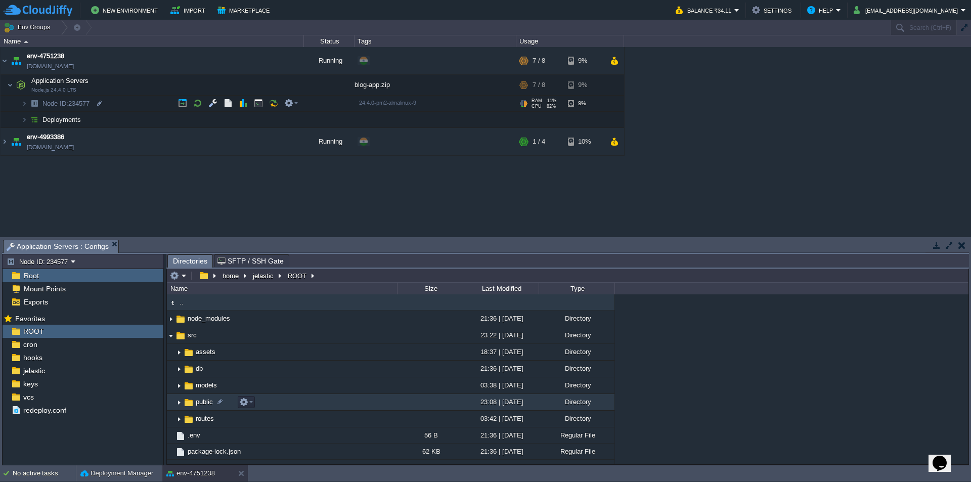
click at [179, 402] on img at bounding box center [179, 403] width 8 height 16
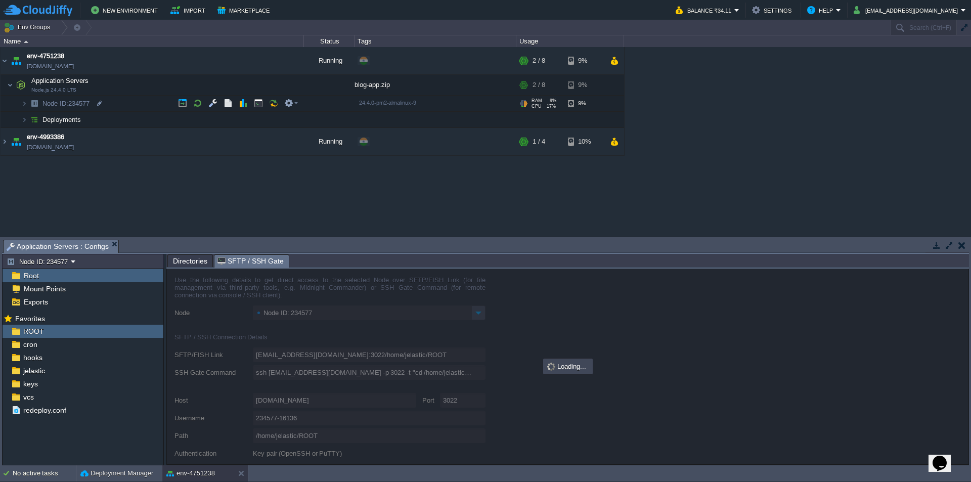
click at [250, 259] on span "SFTP / SSH Gate" at bounding box center [251, 261] width 66 height 13
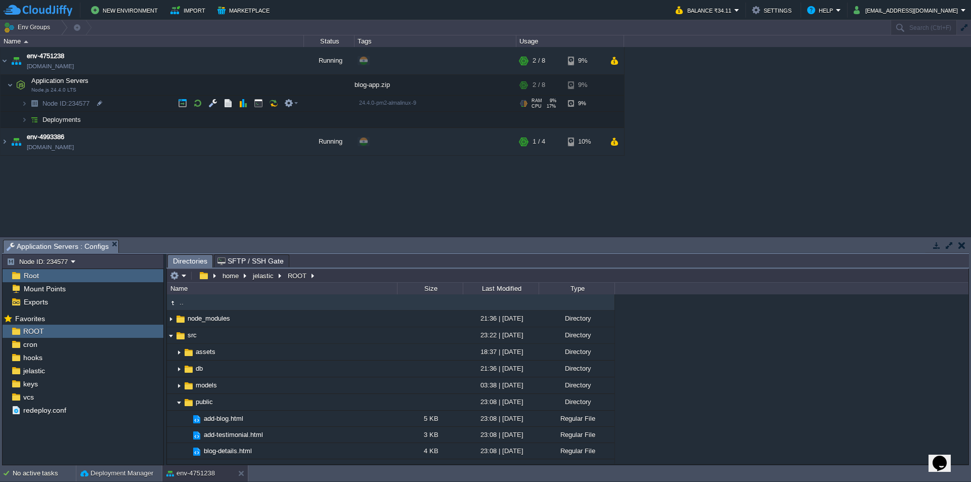
click at [182, 260] on span "Directories" at bounding box center [190, 261] width 34 height 13
click at [258, 85] on button "button" at bounding box center [258, 84] width 9 height 9
click at [66, 245] on span "Application Servers : Configs" at bounding box center [58, 246] width 102 height 13
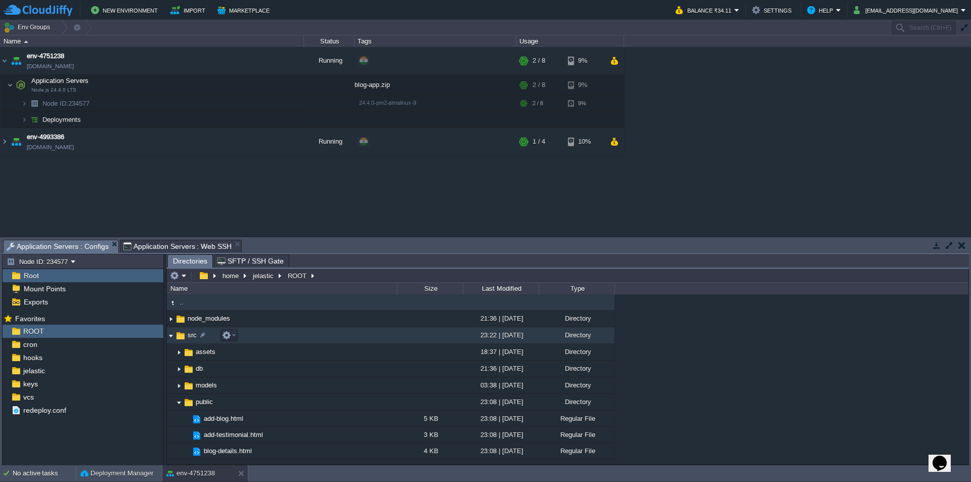
click at [171, 336] on img at bounding box center [171, 336] width 8 height 16
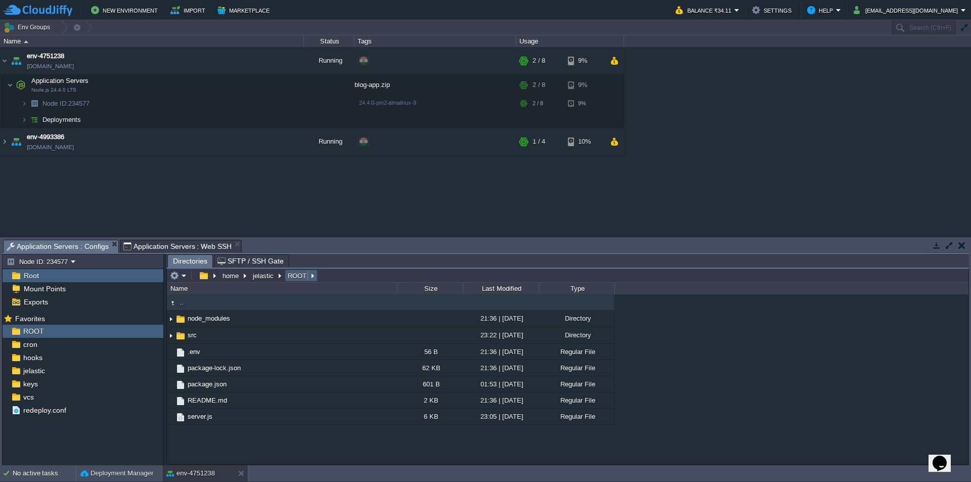
drag, startPoint x: 295, startPoint y: 277, endPoint x: 181, endPoint y: 305, distance: 117.5
drag, startPoint x: 181, startPoint y: 305, endPoint x: 375, endPoint y: 310, distance: 194.3
click at [375, 310] on td ".." at bounding box center [282, 302] width 230 height 16
click at [183, 304] on span ".." at bounding box center [181, 302] width 7 height 9
click at [158, 332] on em at bounding box center [152, 331] width 14 height 9
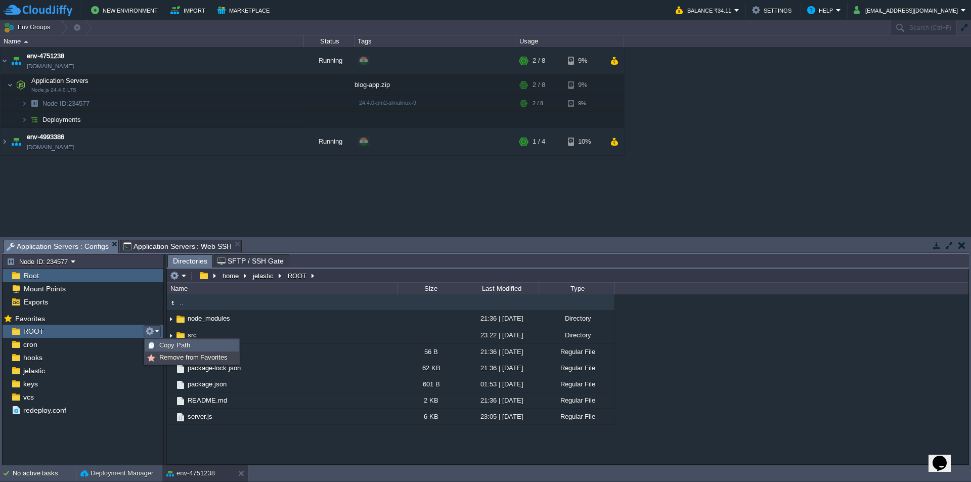
click at [174, 344] on span "Copy Path" at bounding box center [174, 345] width 31 height 8
click at [195, 246] on span "Application Servers : Web SSH" at bounding box center [177, 246] width 109 height 12
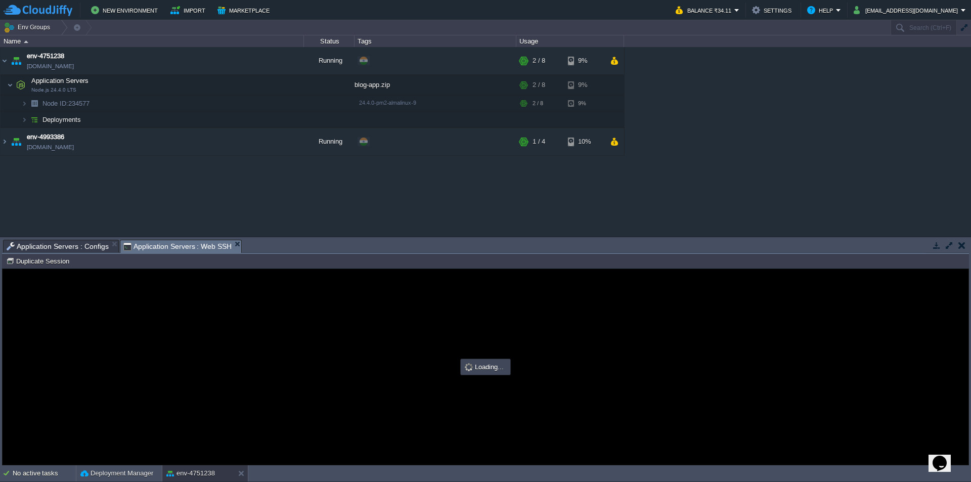
type input "#000000"
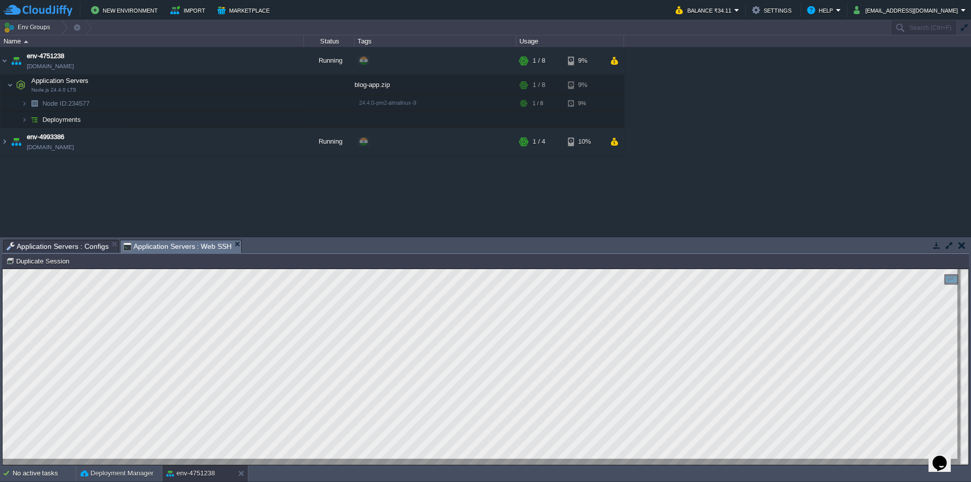
click at [84, 245] on span "Application Servers : Configs" at bounding box center [58, 246] width 102 height 12
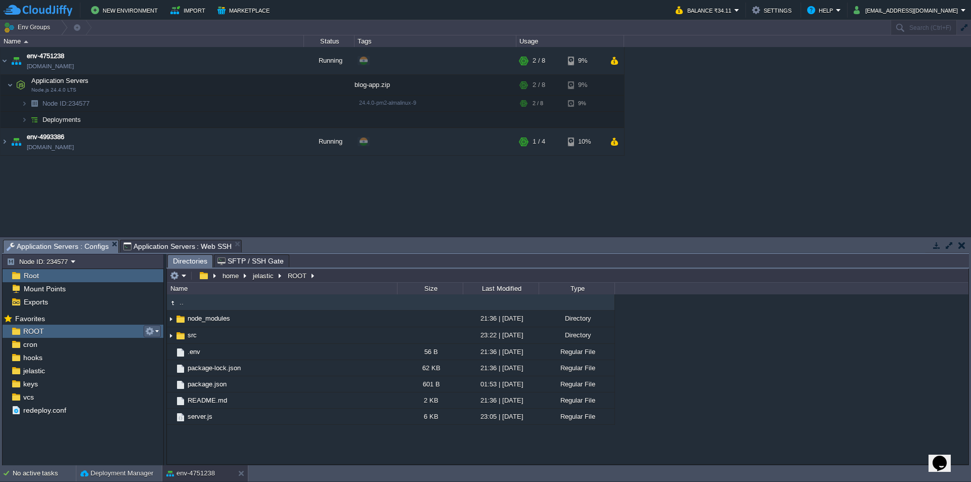
click at [155, 331] on em at bounding box center [152, 331] width 14 height 9
click at [160, 340] on div "Copy Path /home/jelastic/ROOT" at bounding box center [192, 345] width 93 height 11
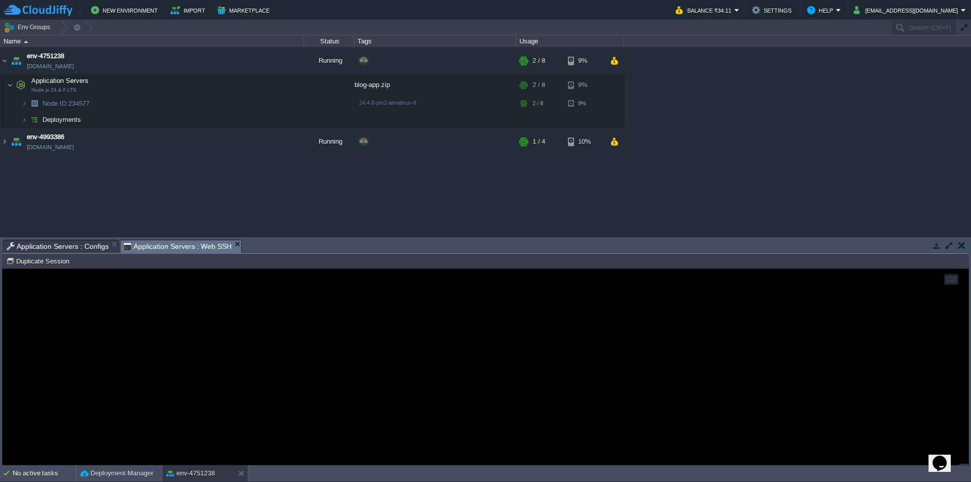
click at [177, 246] on span "Application Servers : Web SSH" at bounding box center [177, 246] width 109 height 13
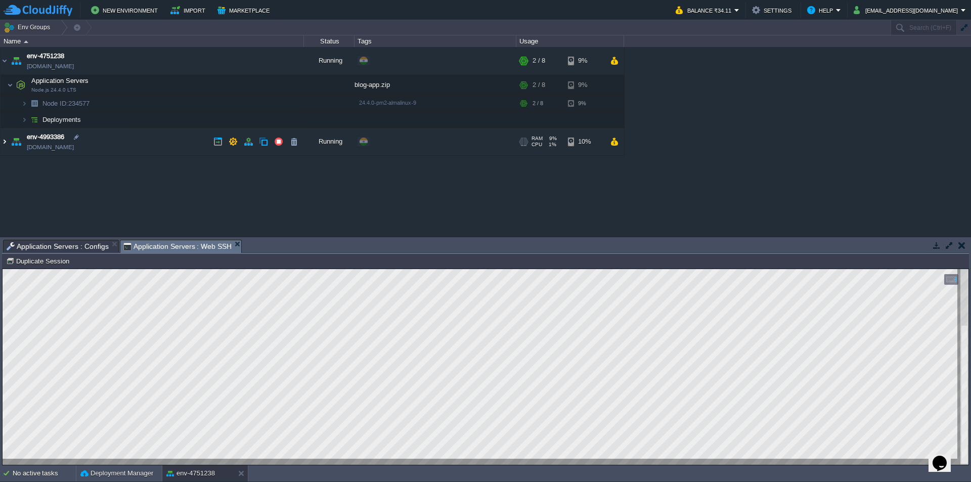
click at [5, 142] on img at bounding box center [5, 141] width 8 height 27
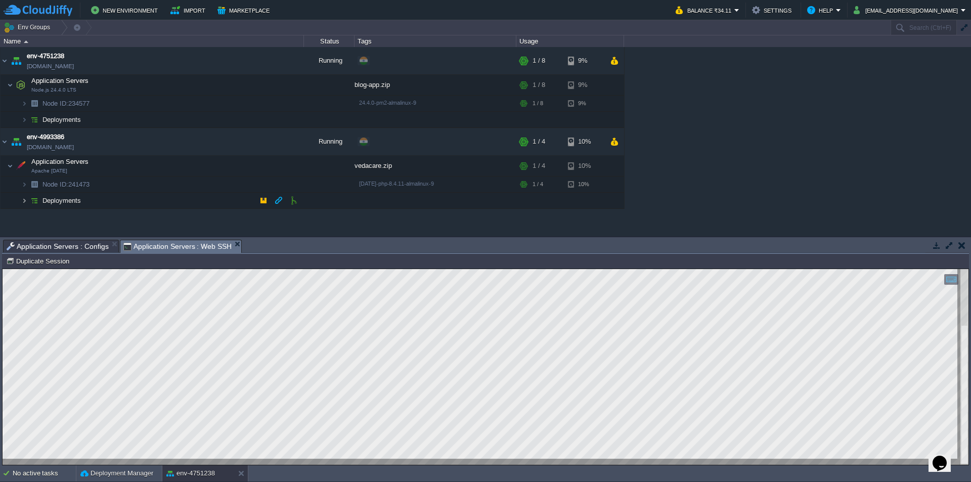
click at [24, 200] on img at bounding box center [24, 201] width 6 height 16
click at [291, 214] on button "button" at bounding box center [293, 216] width 9 height 9
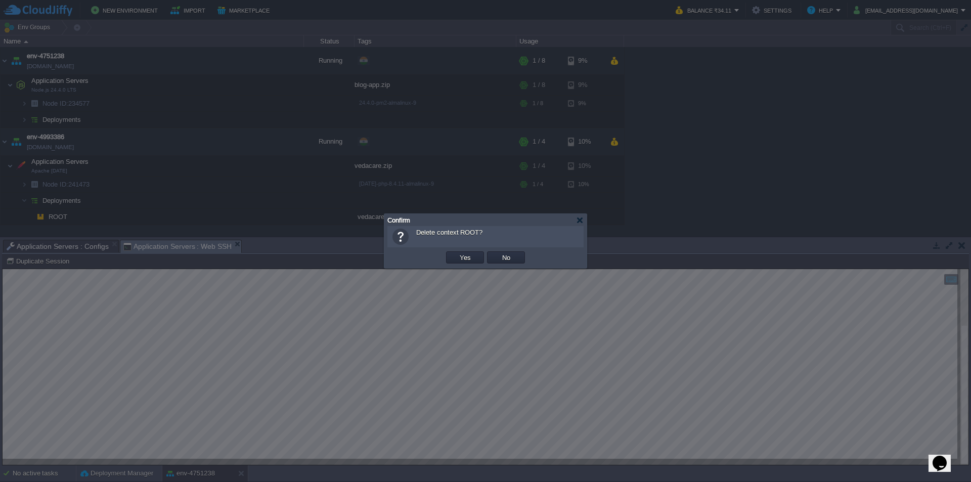
click at [291, 214] on div at bounding box center [485, 241] width 971 height 482
click at [470, 259] on button "Yes" at bounding box center [465, 257] width 17 height 9
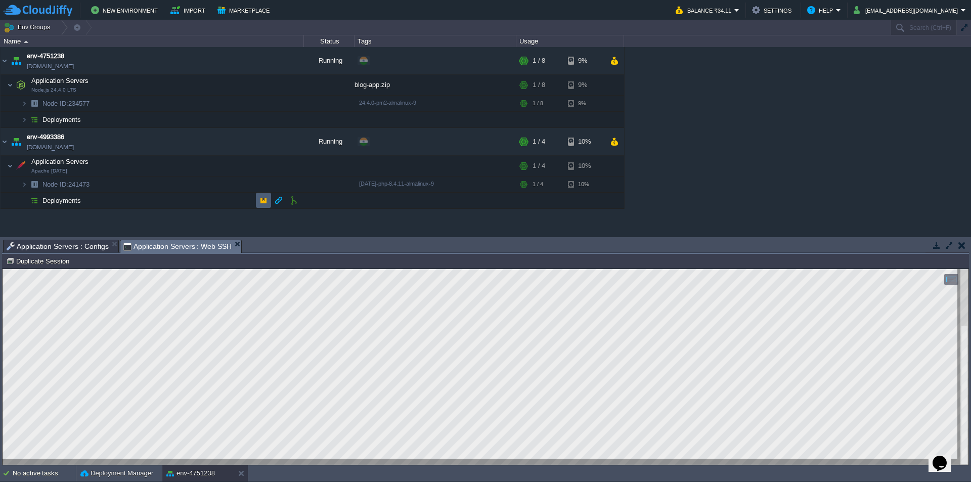
click at [257, 200] on td at bounding box center [263, 200] width 15 height 15
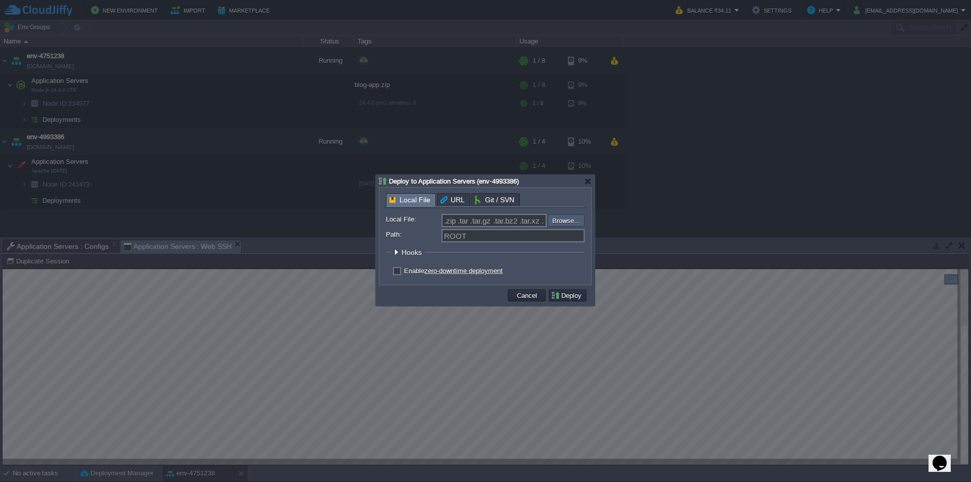
click at [565, 223] on input "file" at bounding box center [521, 220] width 128 height 12
type input "C:\fakepath\vedacare.zip"
type input "vedacare.zip"
click at [565, 299] on button "Deploy" at bounding box center [568, 295] width 34 height 9
